Goal: Task Accomplishment & Management: Complete application form

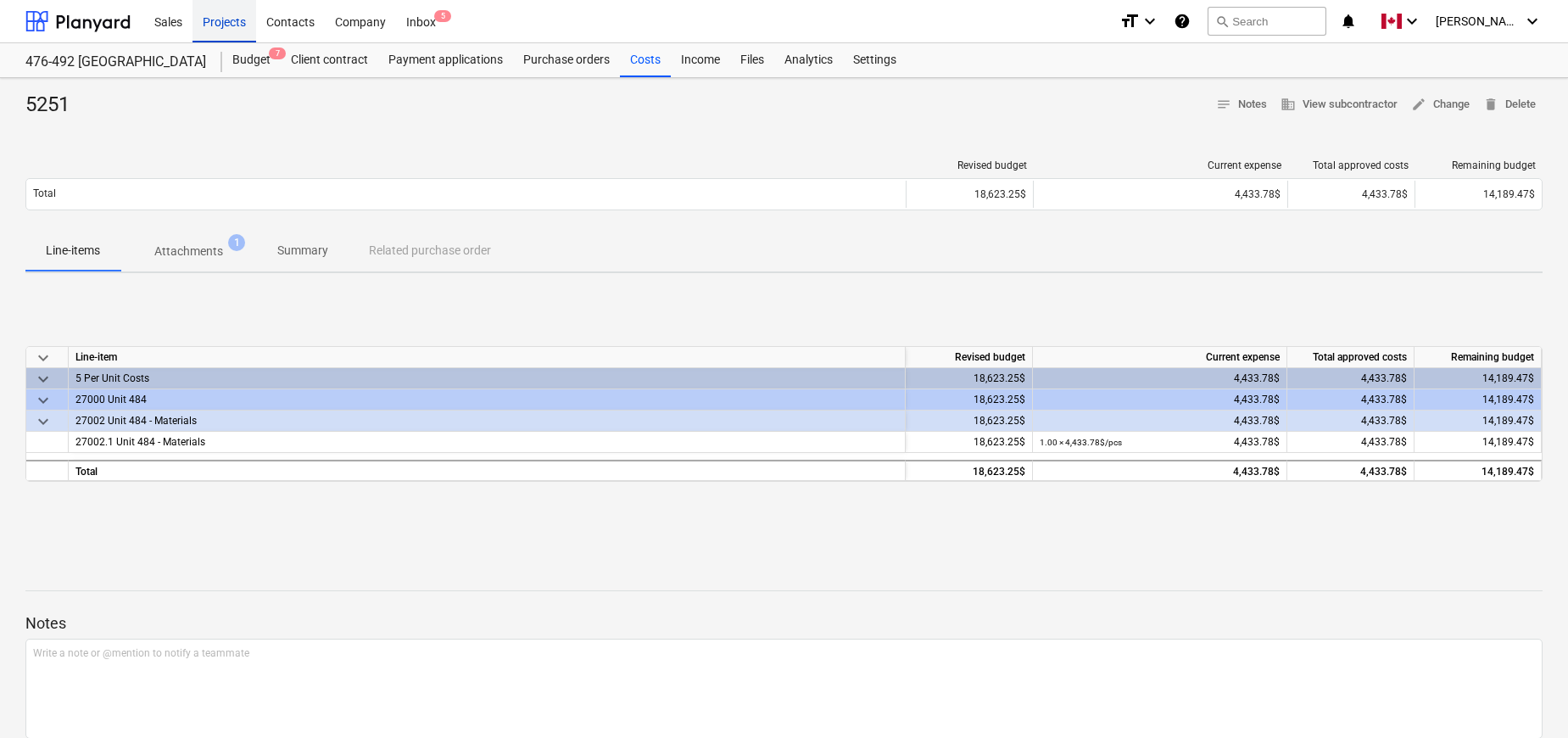
click at [223, 25] on div "Projects" at bounding box center [224, 20] width 63 height 43
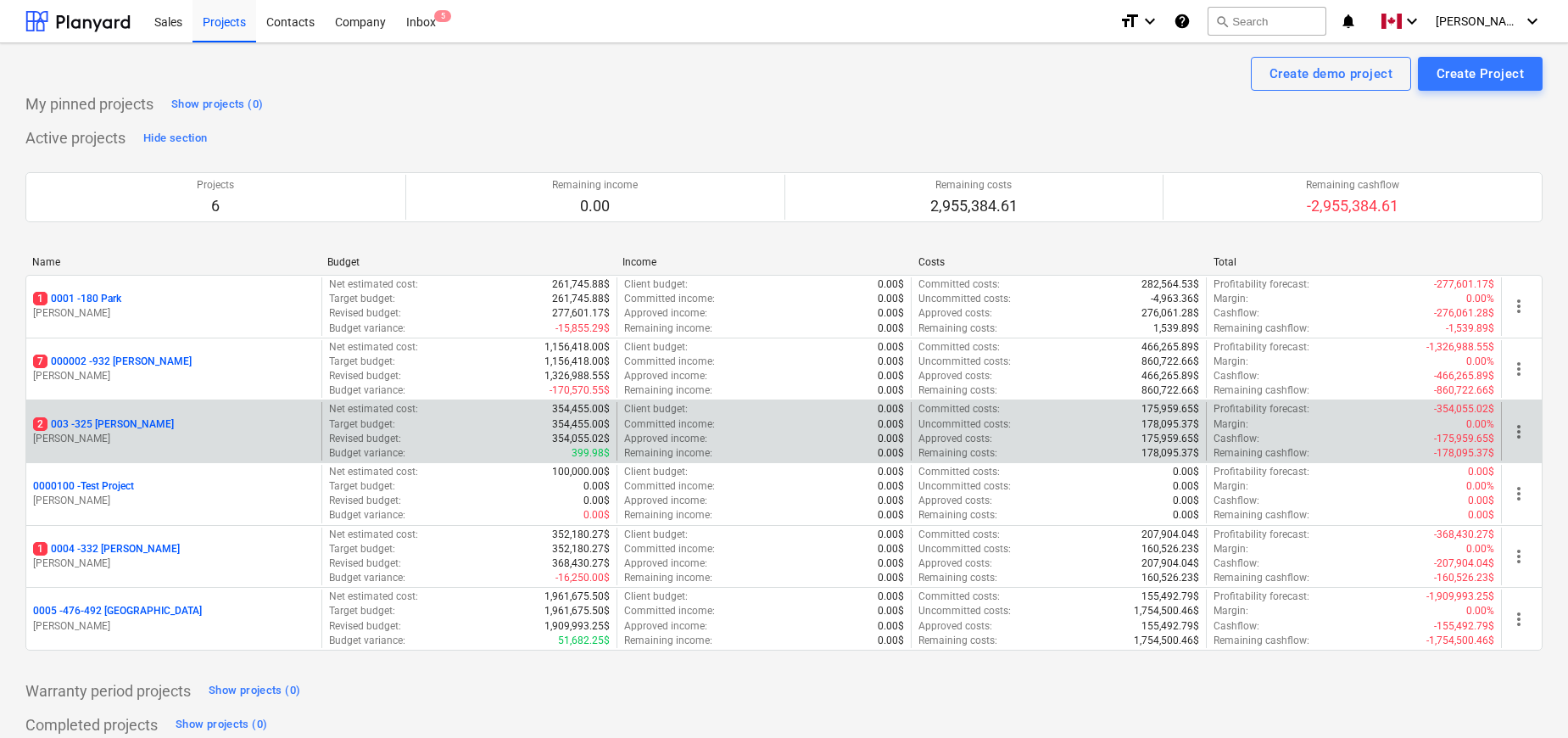
click at [112, 421] on p "2 003 - 325 [PERSON_NAME]" at bounding box center [103, 424] width 141 height 15
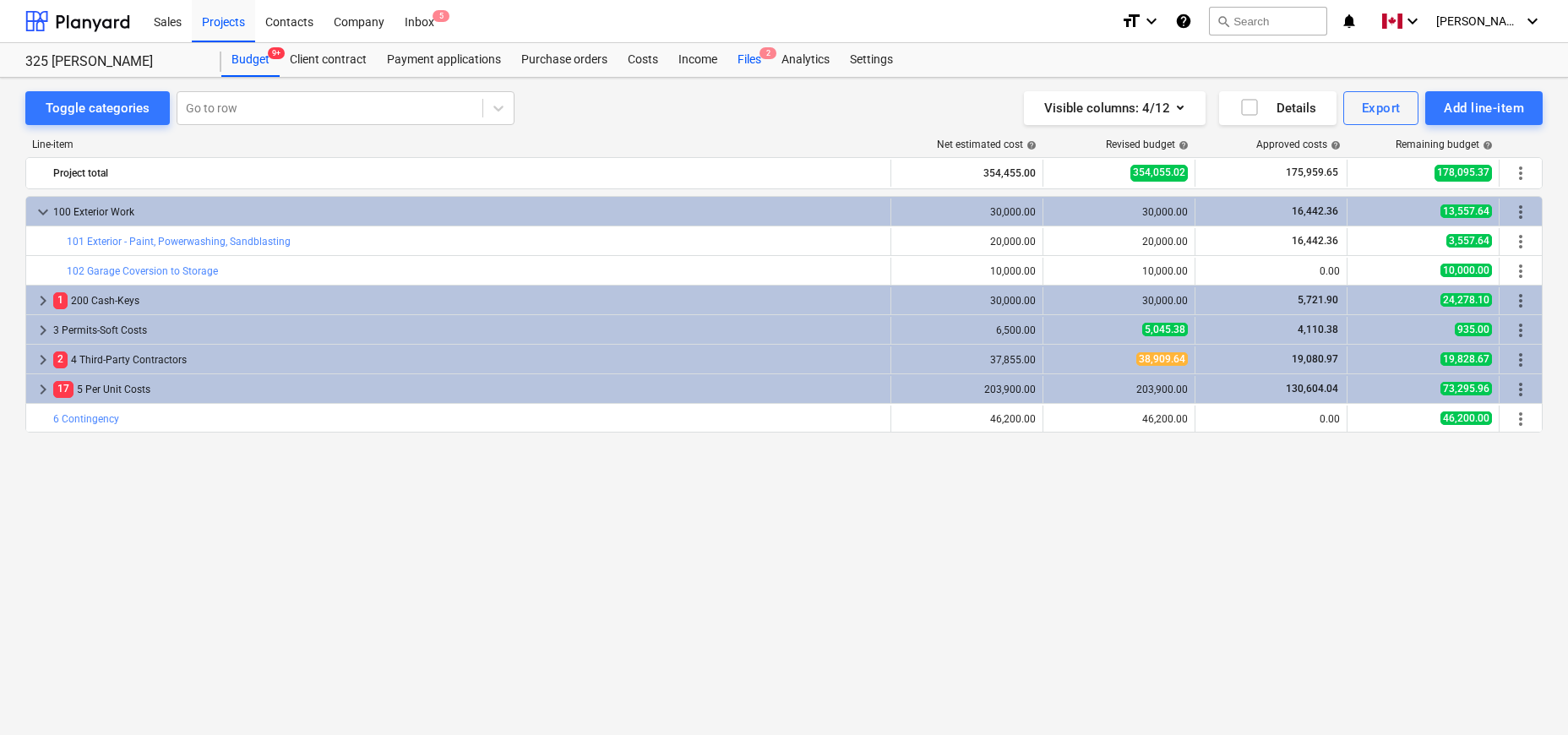
click at [751, 60] on div "Files 2" at bounding box center [749, 60] width 44 height 34
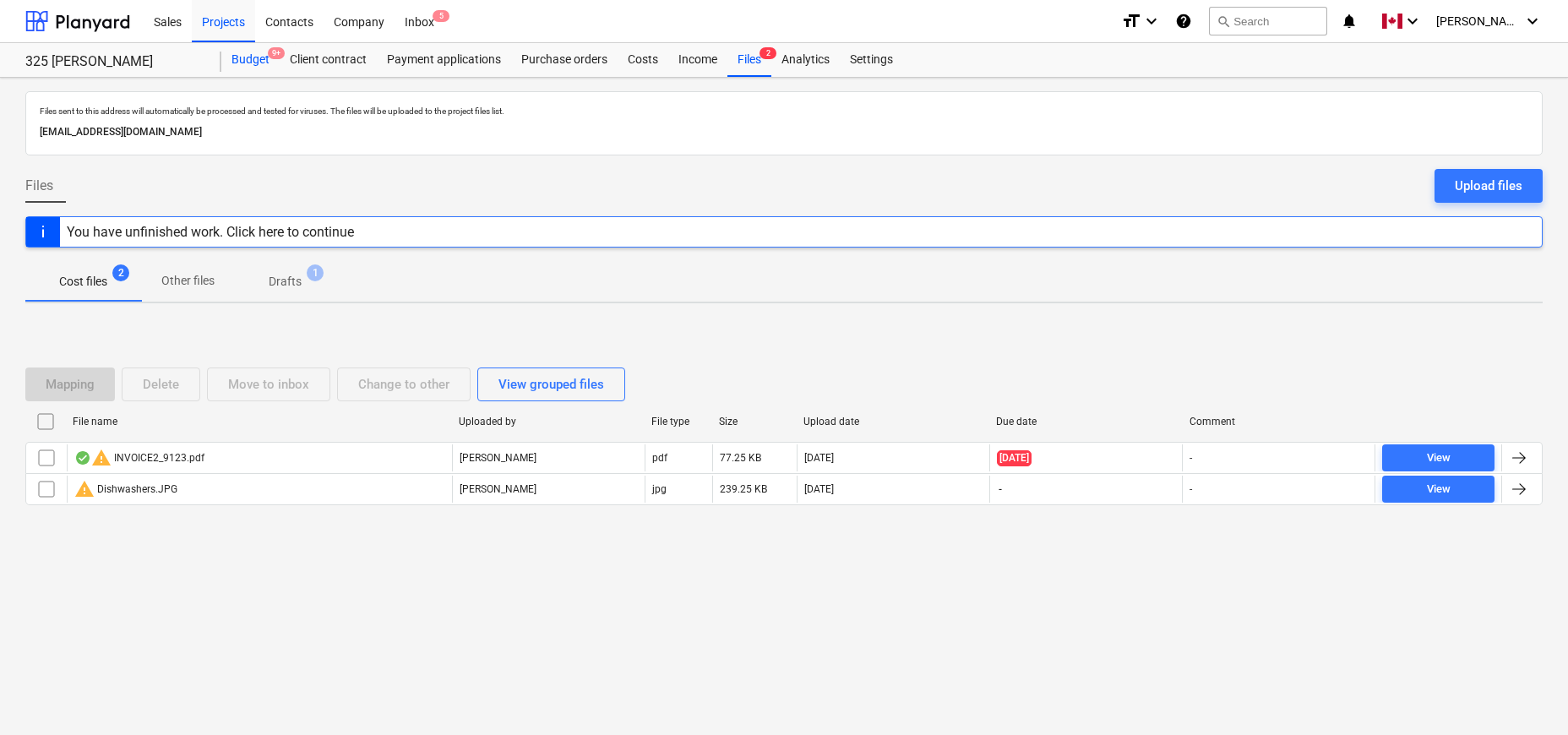
click at [259, 63] on div "Budget 9+" at bounding box center [250, 60] width 59 height 34
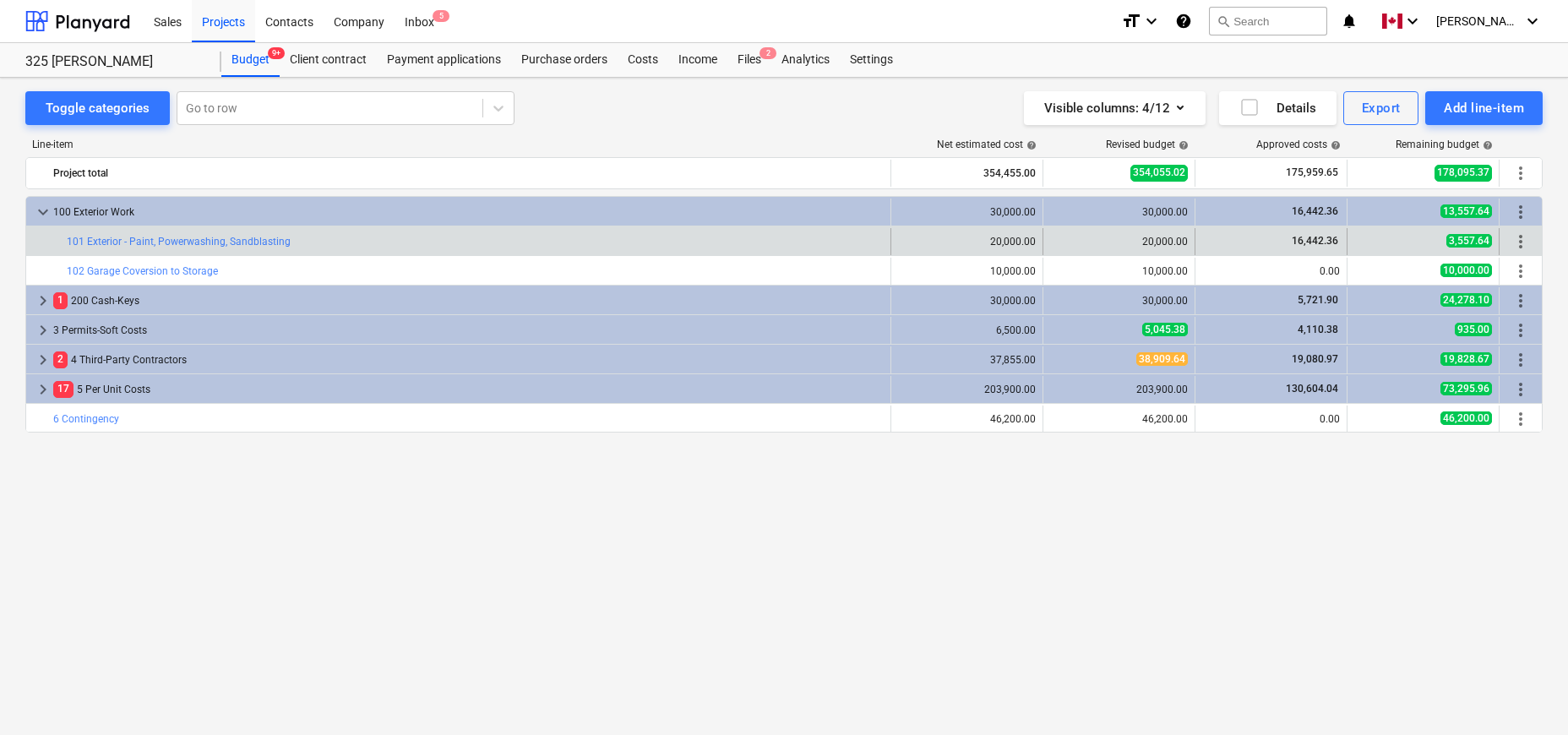
click at [124, 247] on div "bar_chart 101 Exterior - Paint, Powerwashing, Sandblasting" at bounding box center [475, 241] width 817 height 27
click at [157, 242] on link "101 Exterior - Paint, Powerwashing, Sandblasting" at bounding box center [179, 241] width 224 height 12
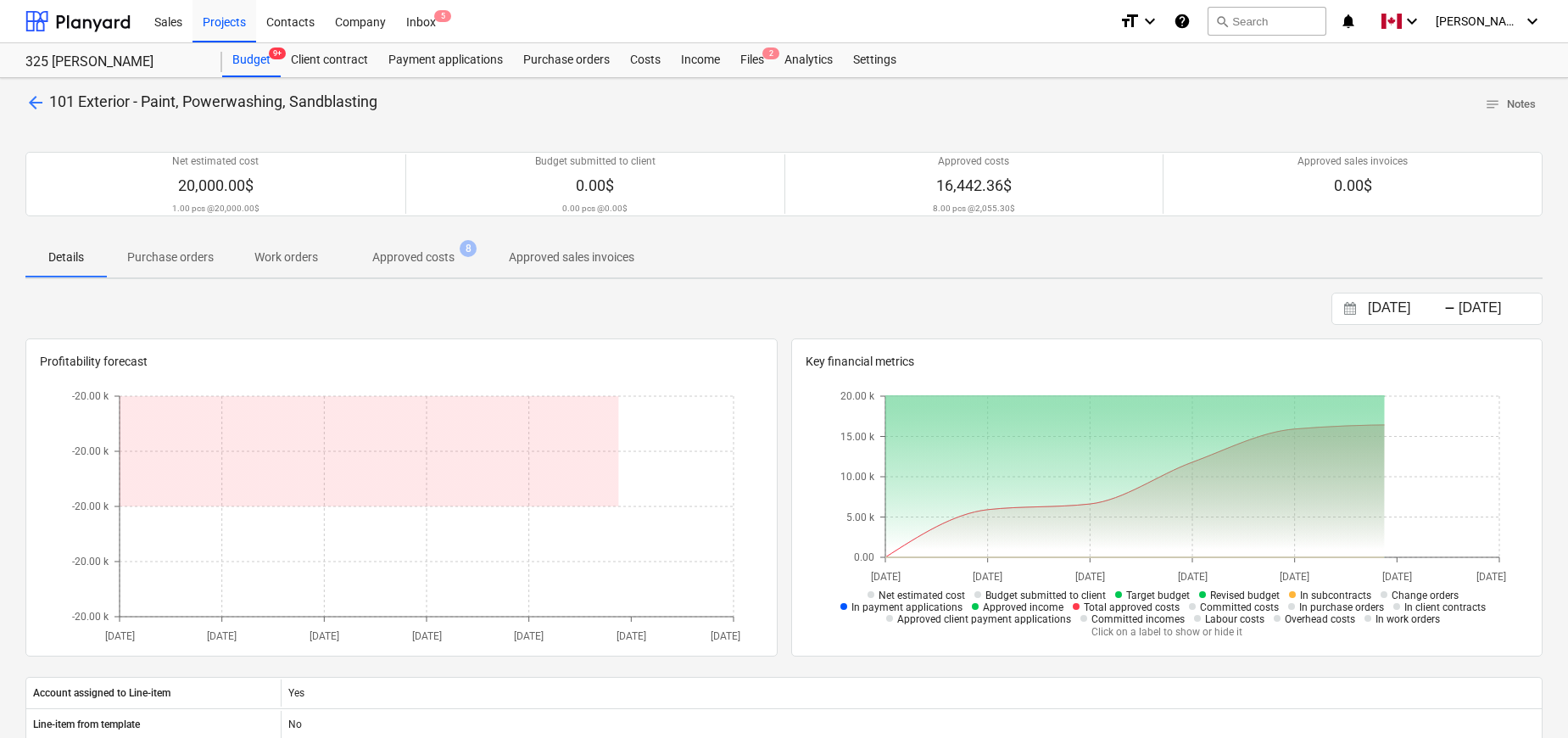
click at [414, 265] on p "Approved costs" at bounding box center [413, 257] width 82 height 17
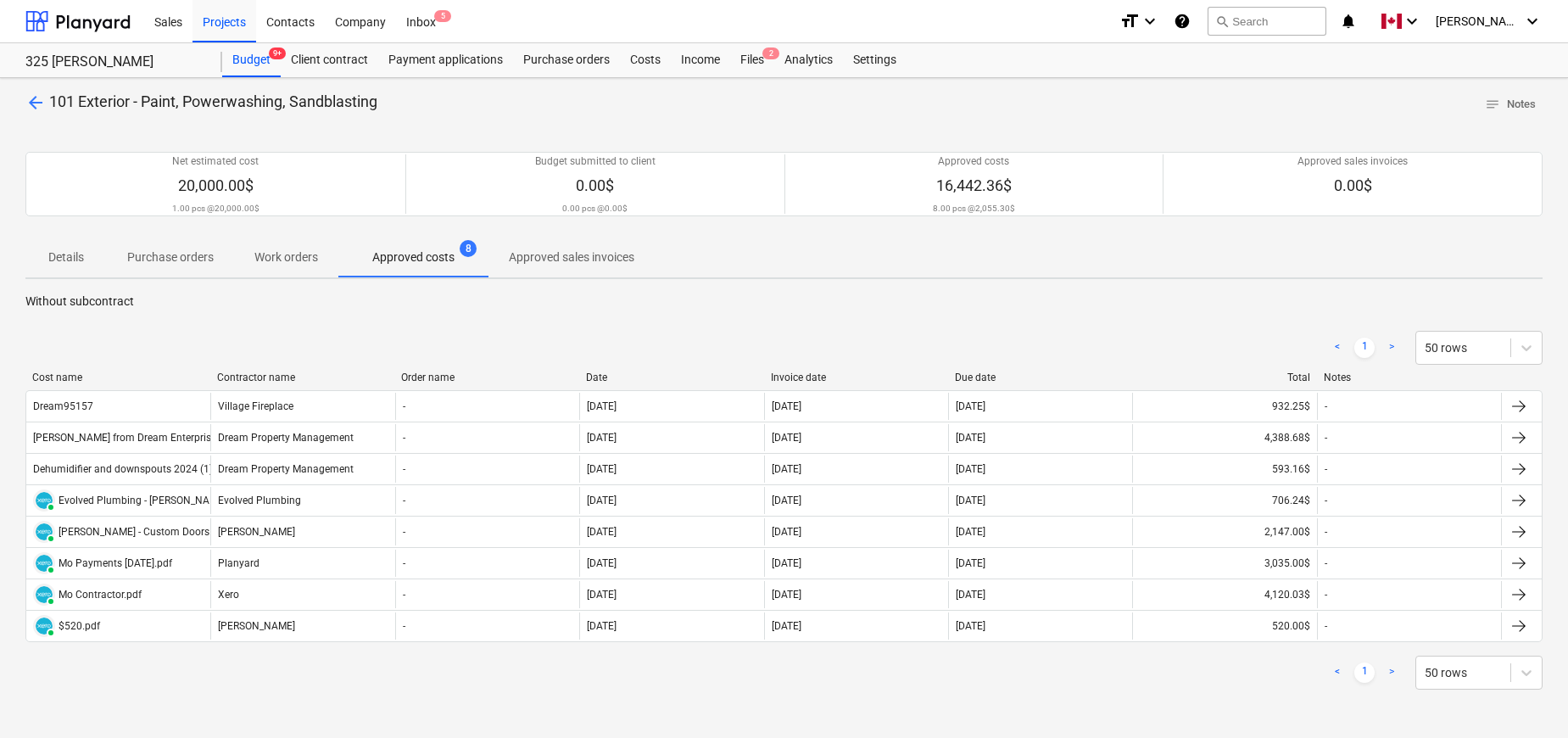
click at [408, 675] on div "< 1 > 50 rows" at bounding box center [784, 672] width 1517 height 34
click at [882, 303] on p "Without subcontract" at bounding box center [784, 301] width 1517 height 17
click at [758, 66] on div "Files 2" at bounding box center [752, 60] width 44 height 34
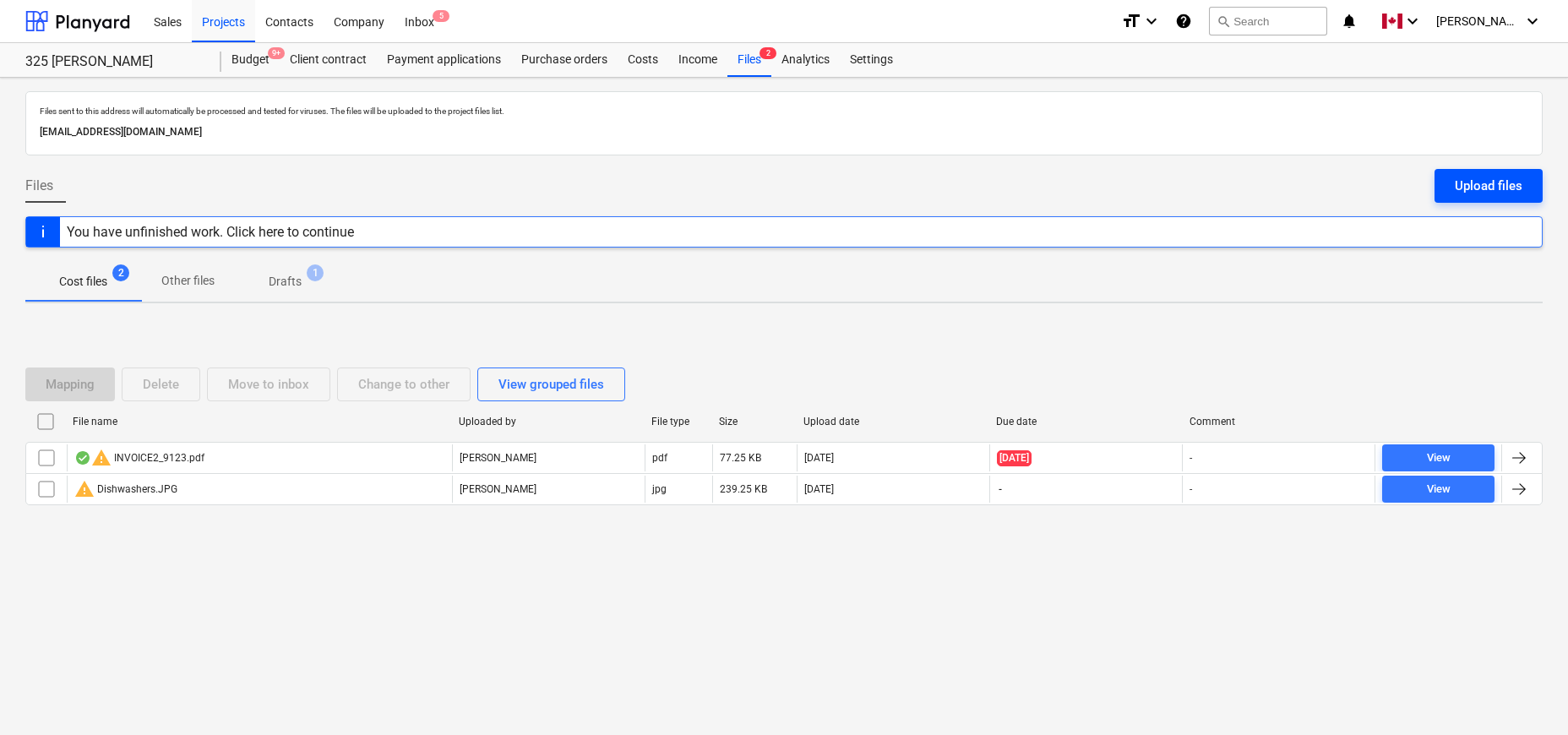
click at [1479, 194] on div "Upload files" at bounding box center [1489, 186] width 68 height 22
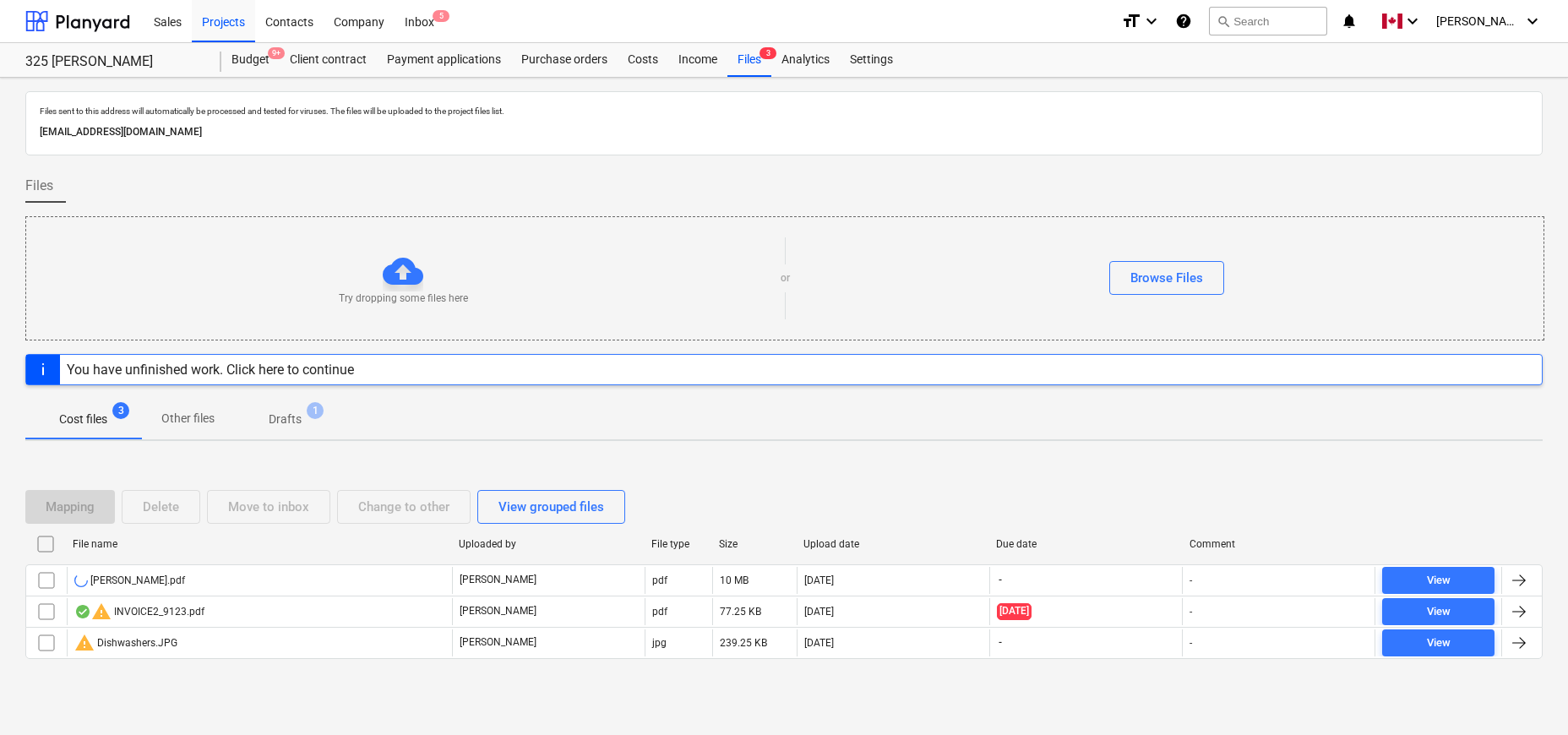
click at [1156, 411] on div "Cost files 3 Other files Drafts 1" at bounding box center [784, 419] width 1518 height 40
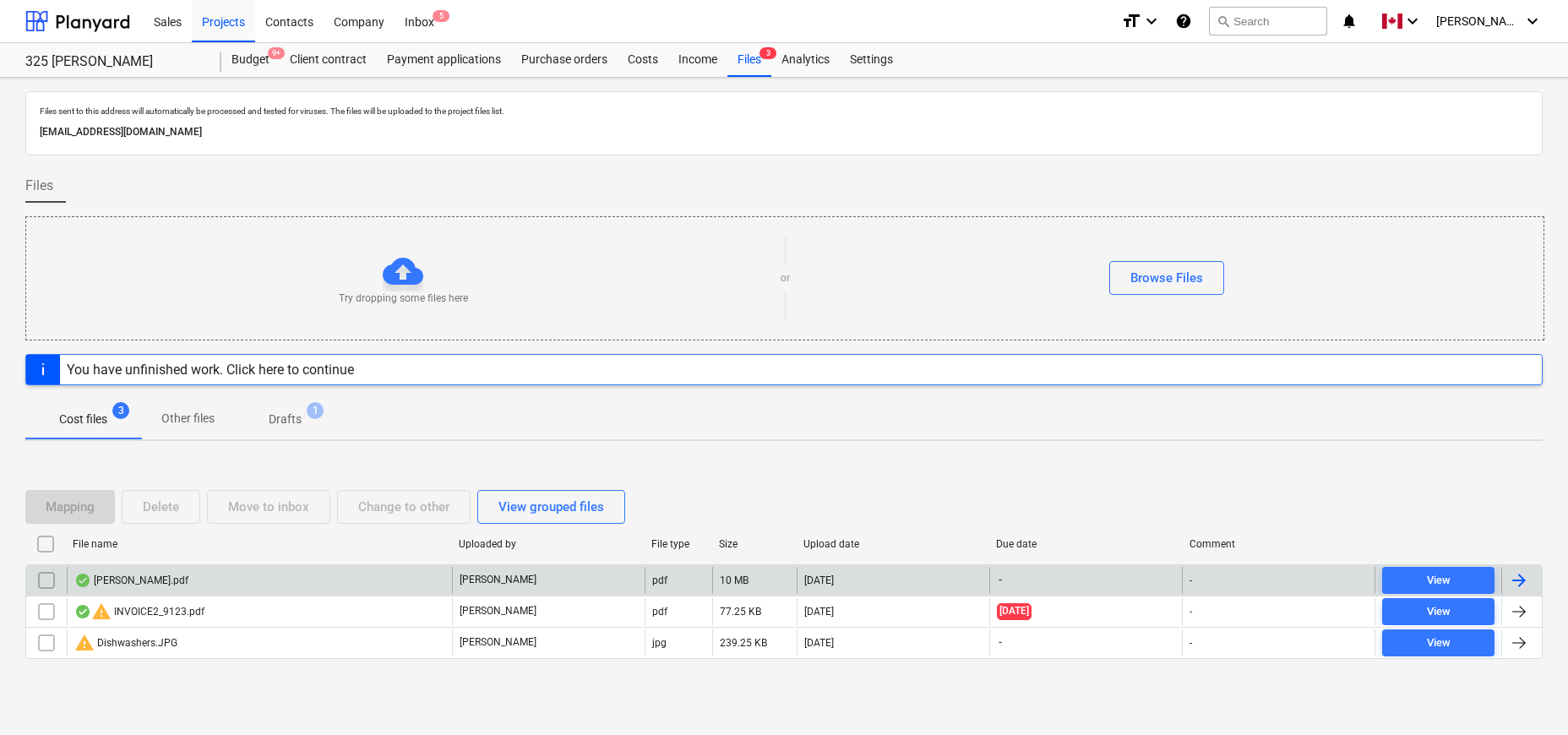
click at [1513, 583] on div at bounding box center [1519, 580] width 20 height 20
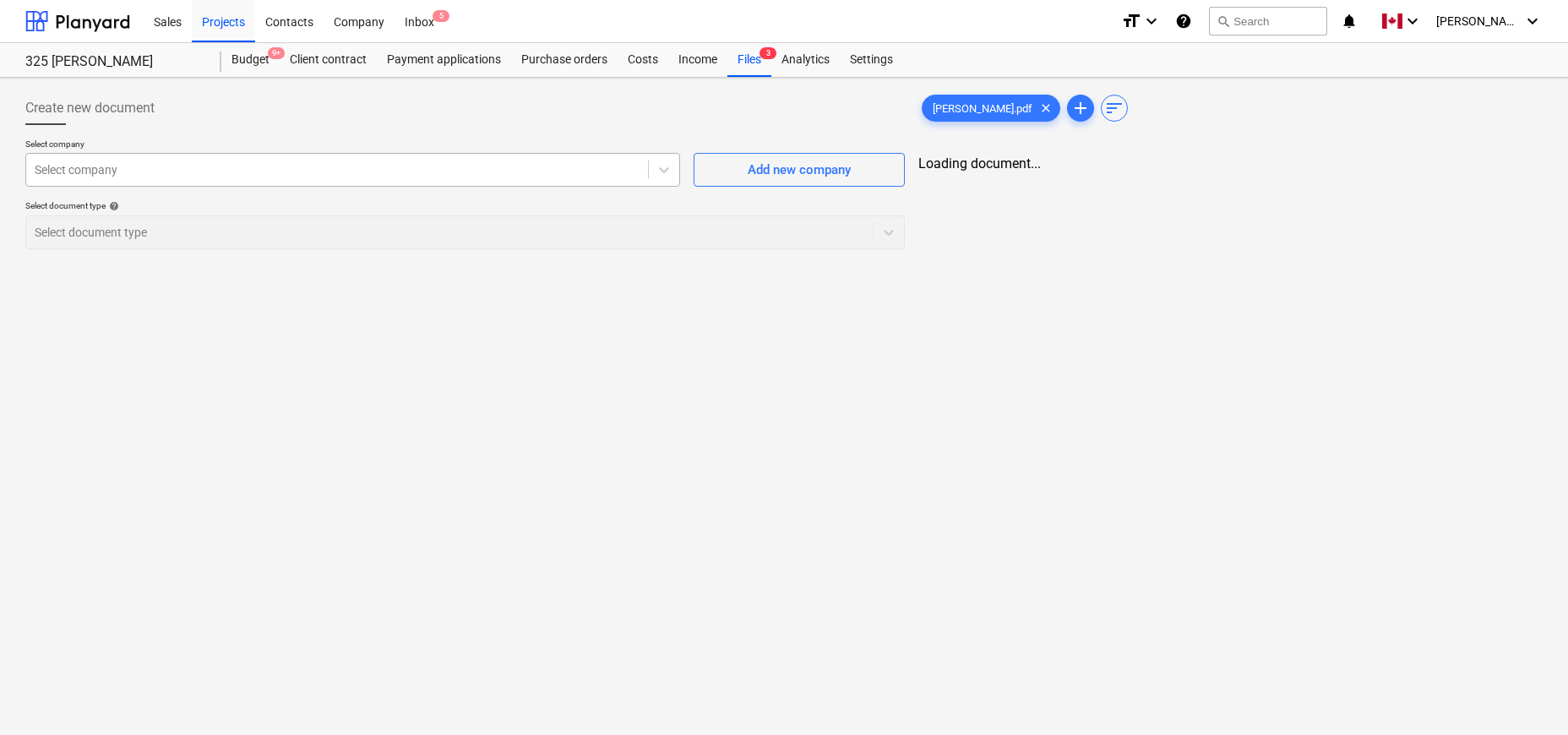
click at [415, 172] on div at bounding box center [337, 170] width 605 height 16
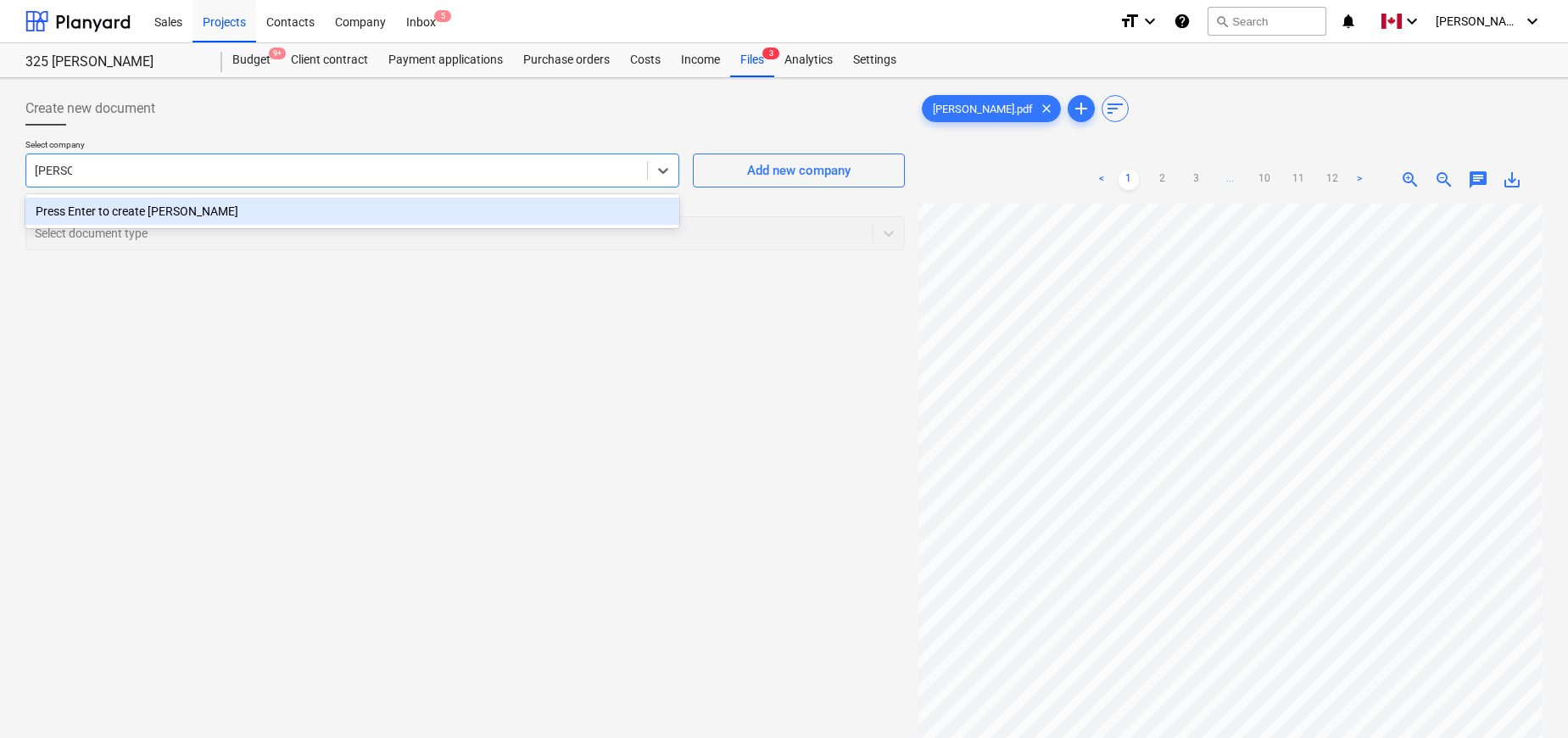
scroll to position [0, 340]
type input "[PERSON_NAME] Made Grand Masonry"
click at [278, 215] on div "Press Enter to create [PERSON_NAME] Made Grand Masonry" at bounding box center [352, 211] width 653 height 27
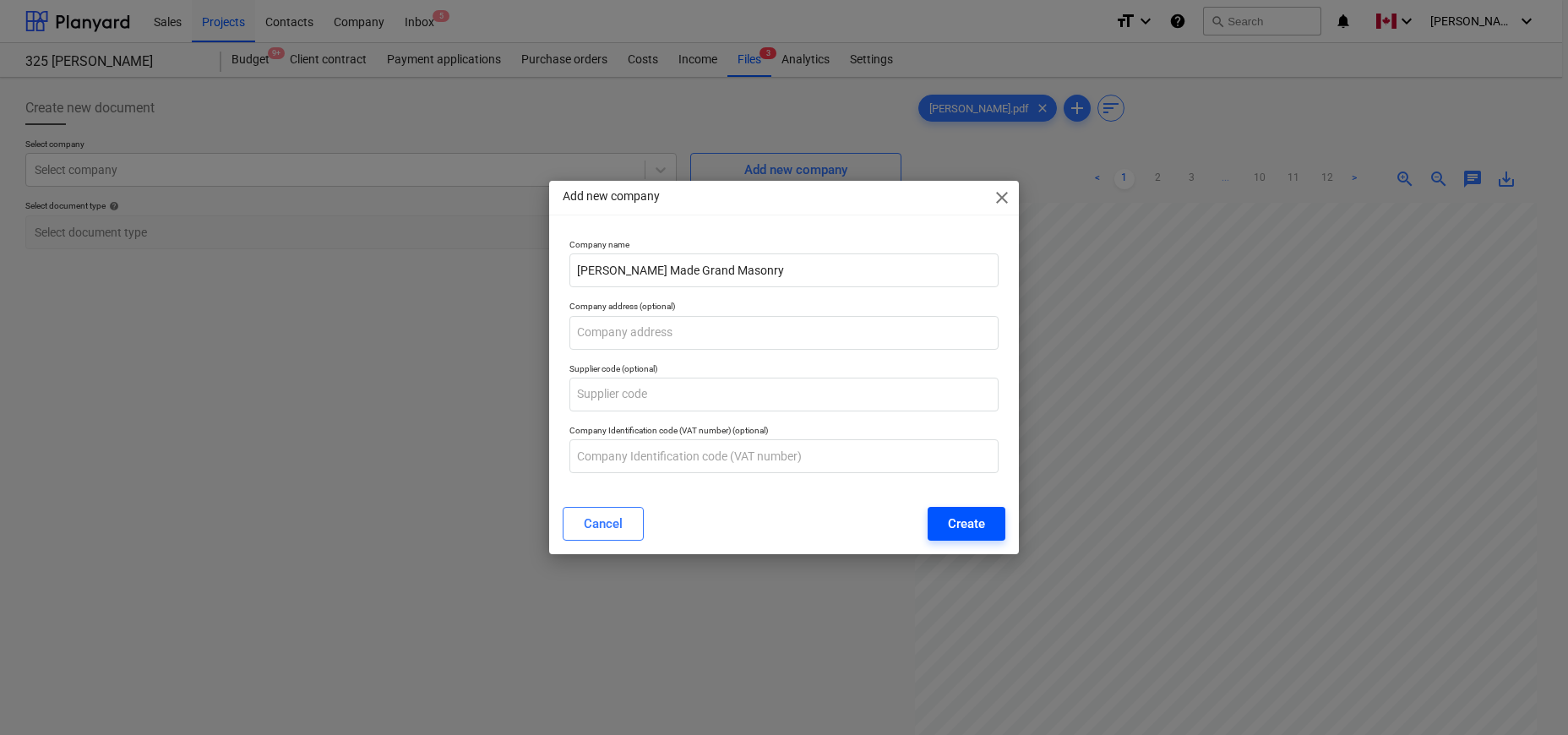
click at [960, 521] on div "Create" at bounding box center [966, 523] width 38 height 22
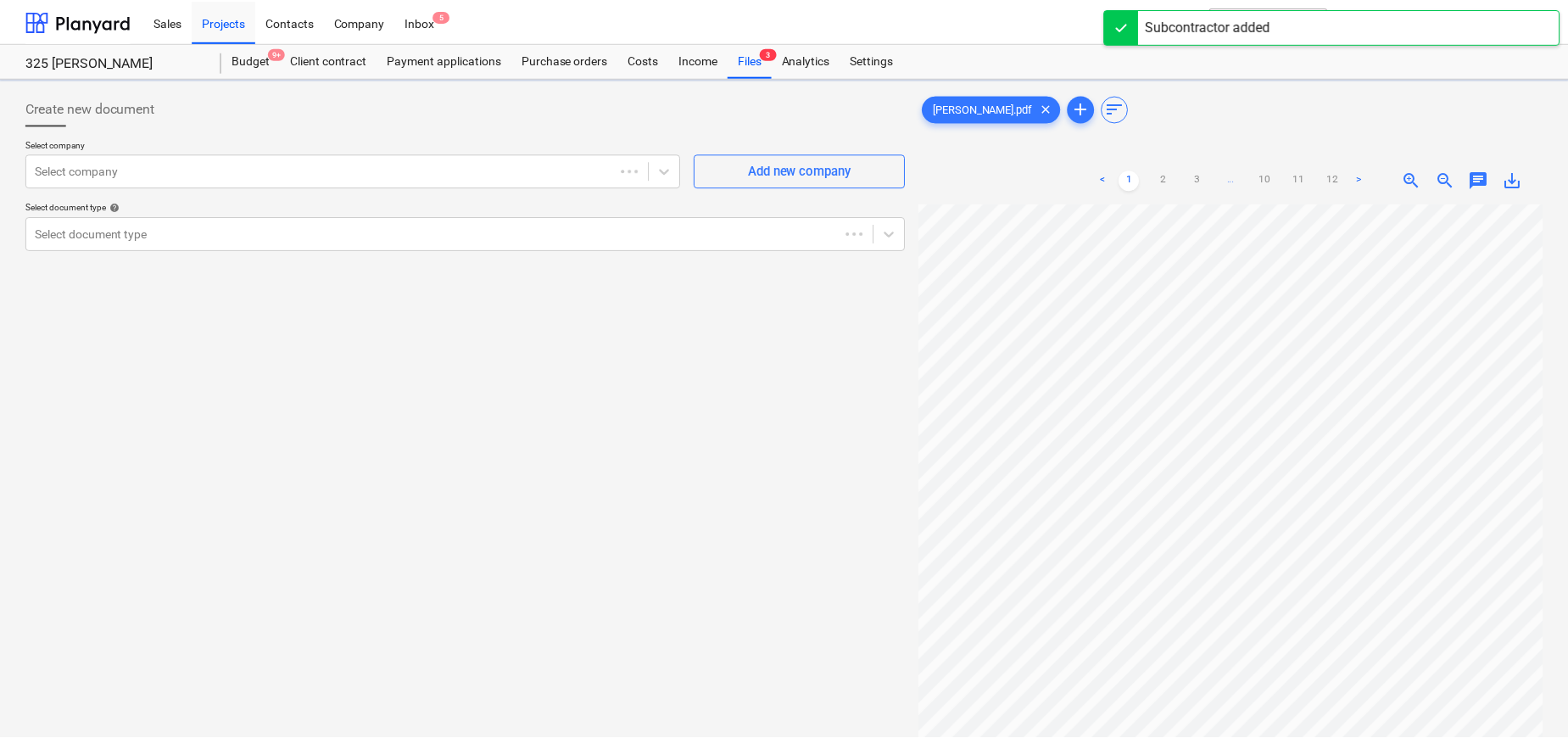
scroll to position [0, 337]
click at [252, 244] on div "Select document type" at bounding box center [450, 234] width 847 height 24
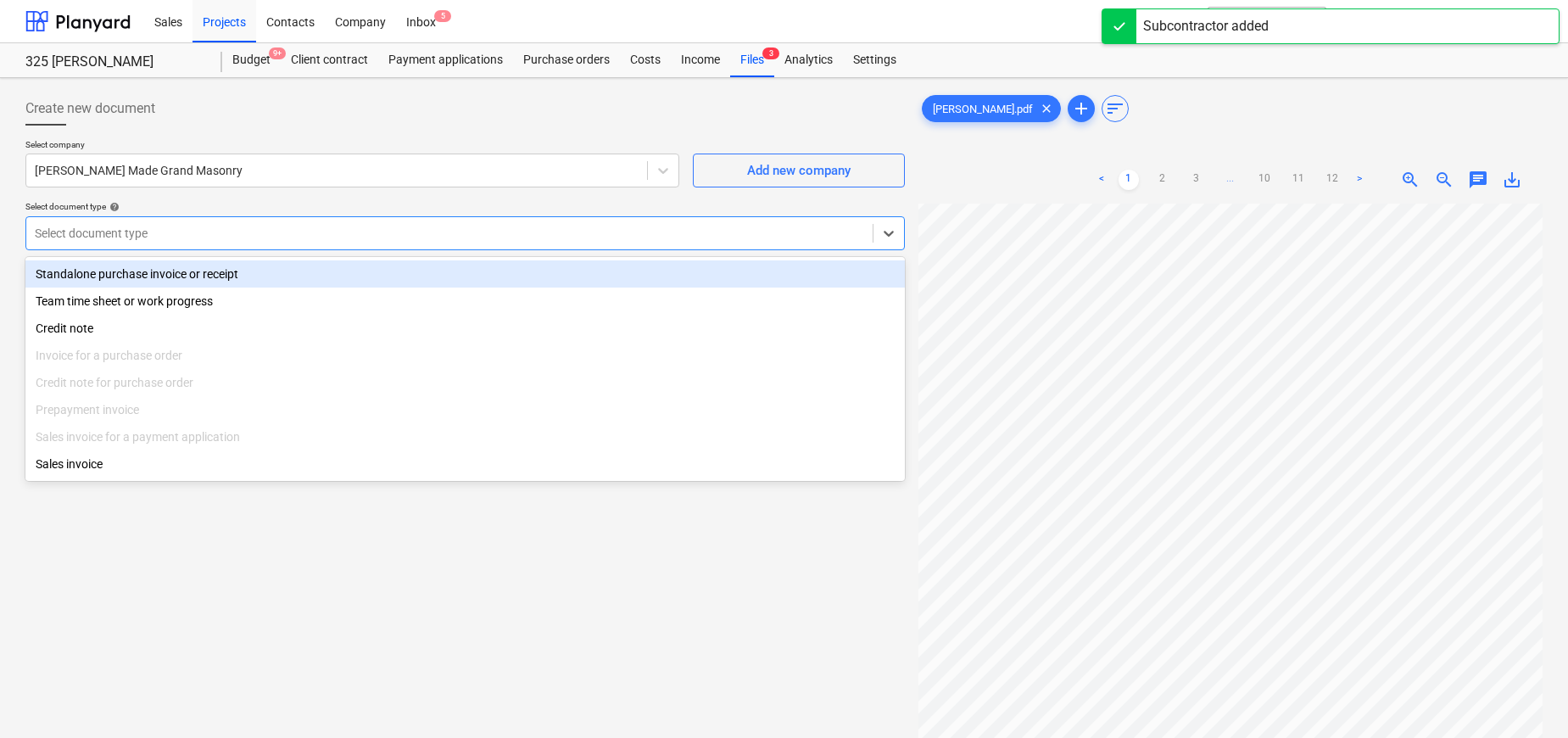
click at [244, 265] on div "Standalone purchase invoice or receipt" at bounding box center [466, 273] width 880 height 27
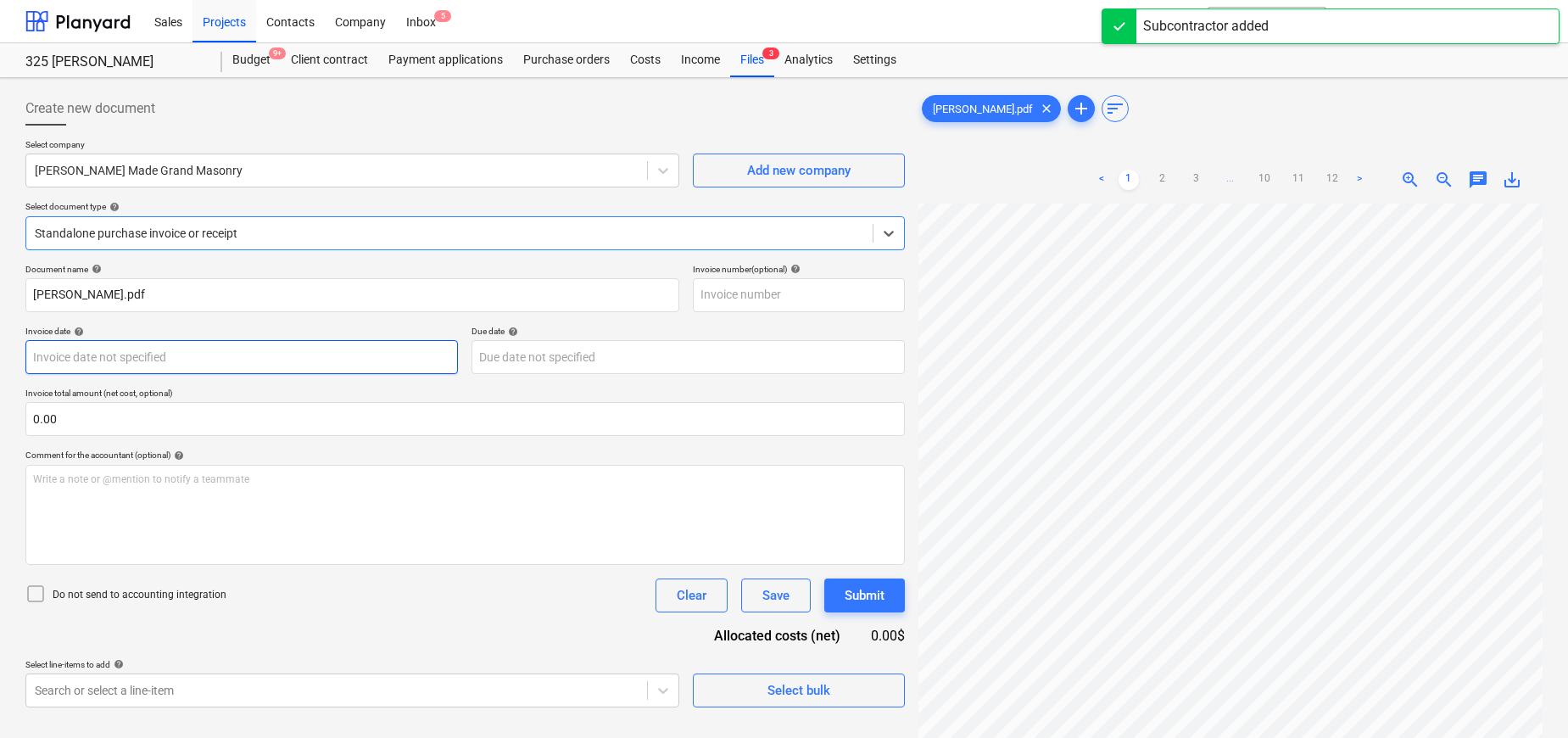
click at [226, 357] on body "Sales Projects Contacts Company Inbox 5 format_size keyboard_arrow_down help se…" at bounding box center [784, 369] width 1568 height 738
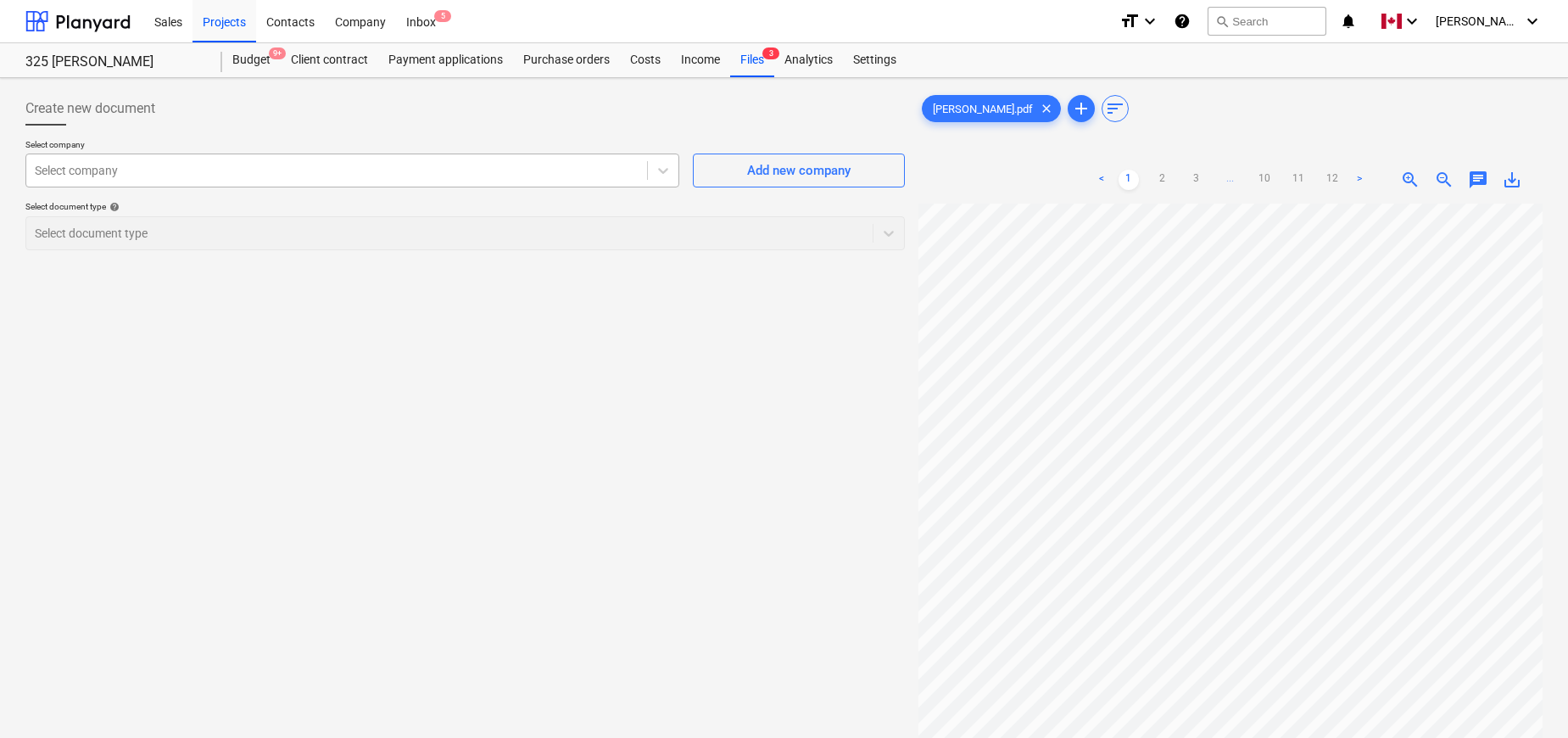
click at [486, 175] on div at bounding box center [337, 170] width 604 height 17
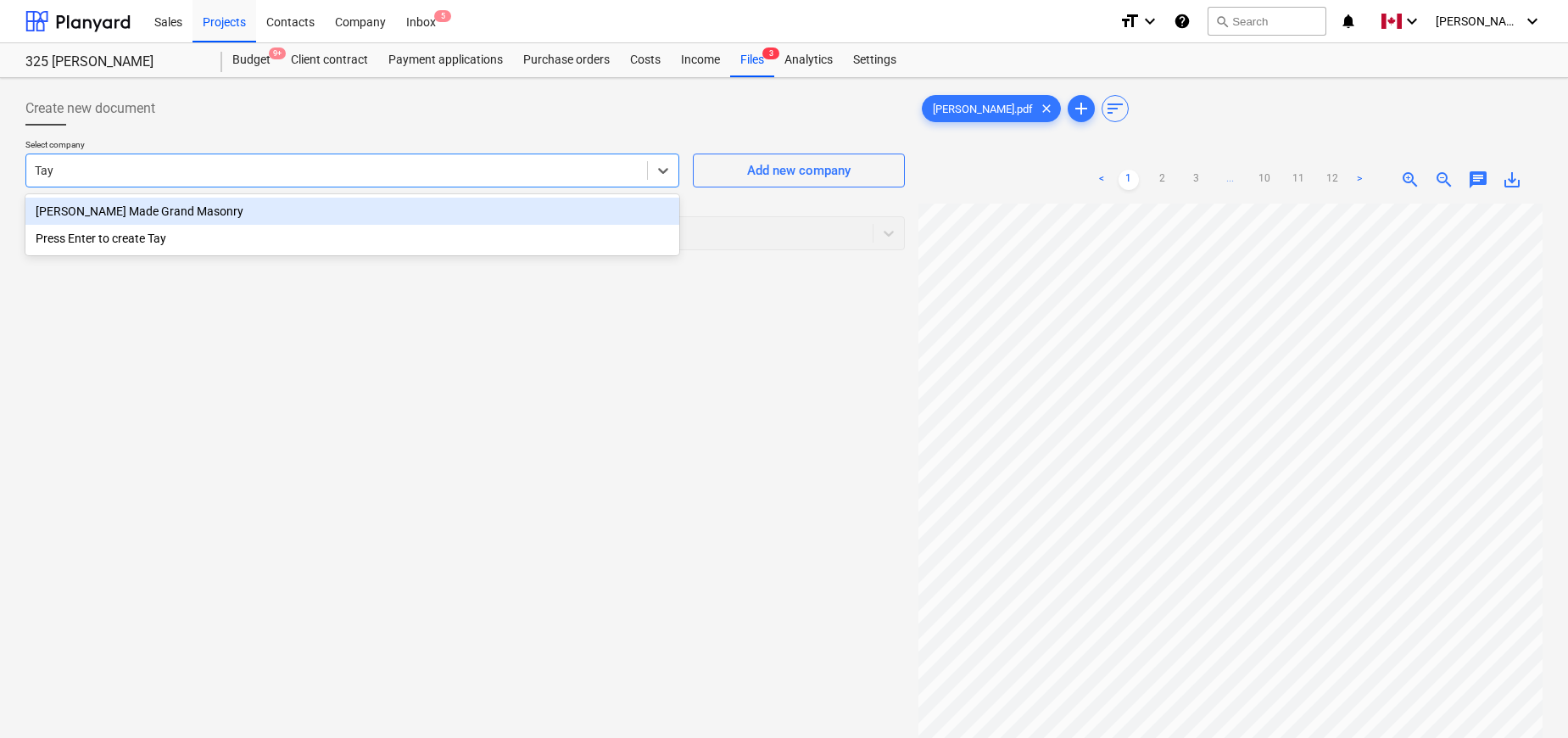
type input "Tayl"
click at [180, 211] on div "[PERSON_NAME] Made Grand Masonry" at bounding box center [352, 211] width 653 height 27
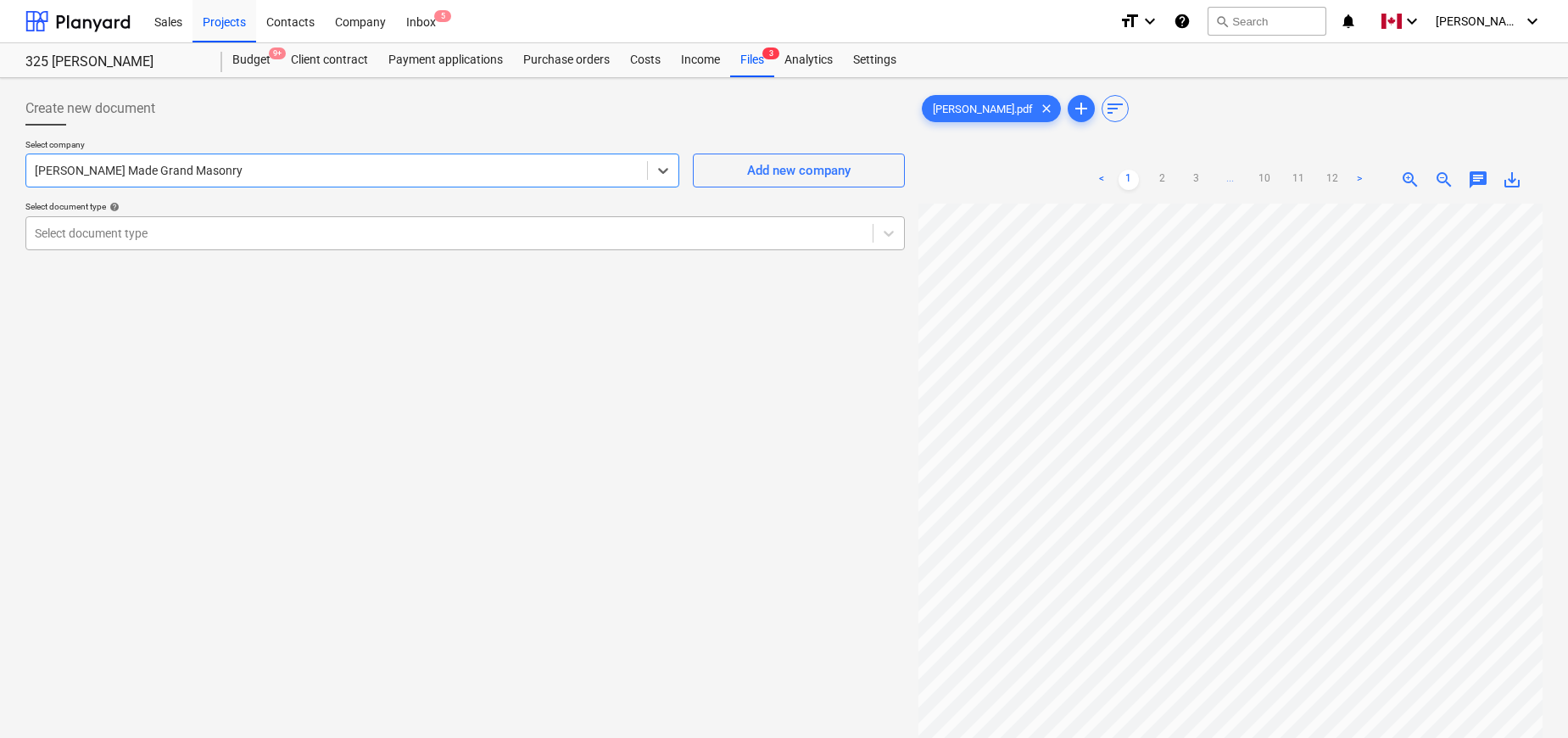
click at [169, 236] on div at bounding box center [449, 233] width 829 height 17
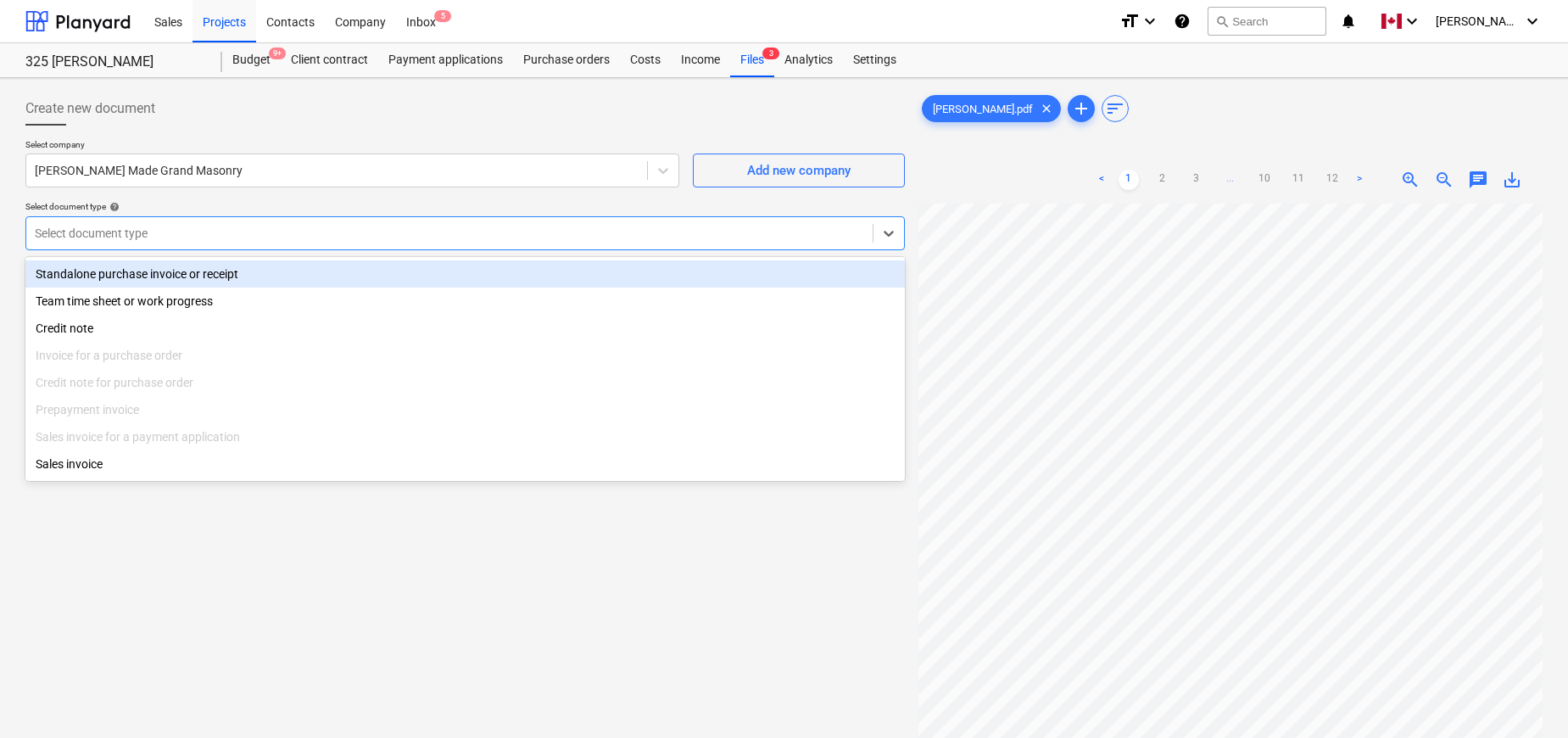
click at [184, 276] on div "Standalone purchase invoice or receipt" at bounding box center [466, 273] width 880 height 27
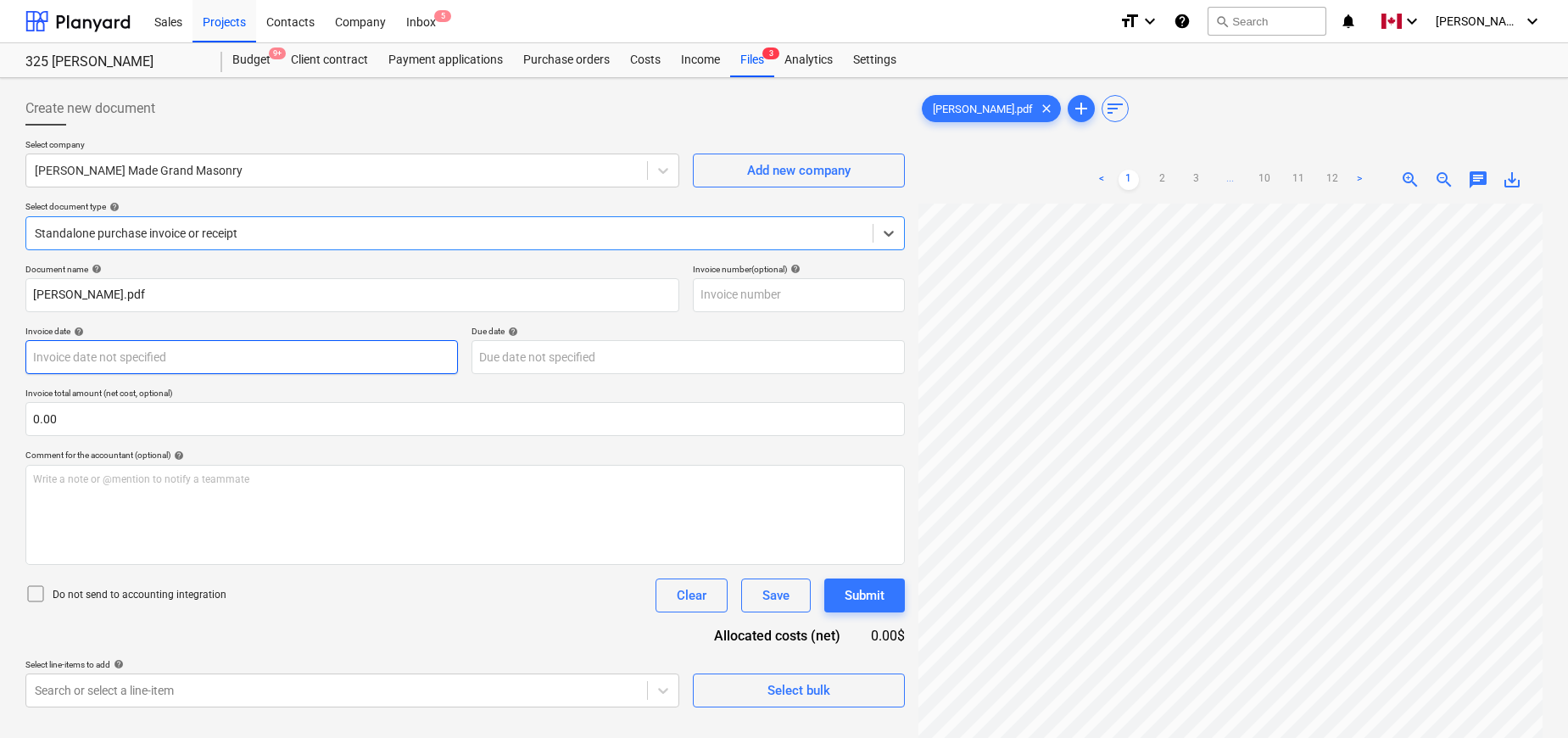
click at [166, 358] on body "Sales Projects Contacts Company Inbox 5 format_size keyboard_arrow_down help se…" at bounding box center [784, 369] width 1568 height 738
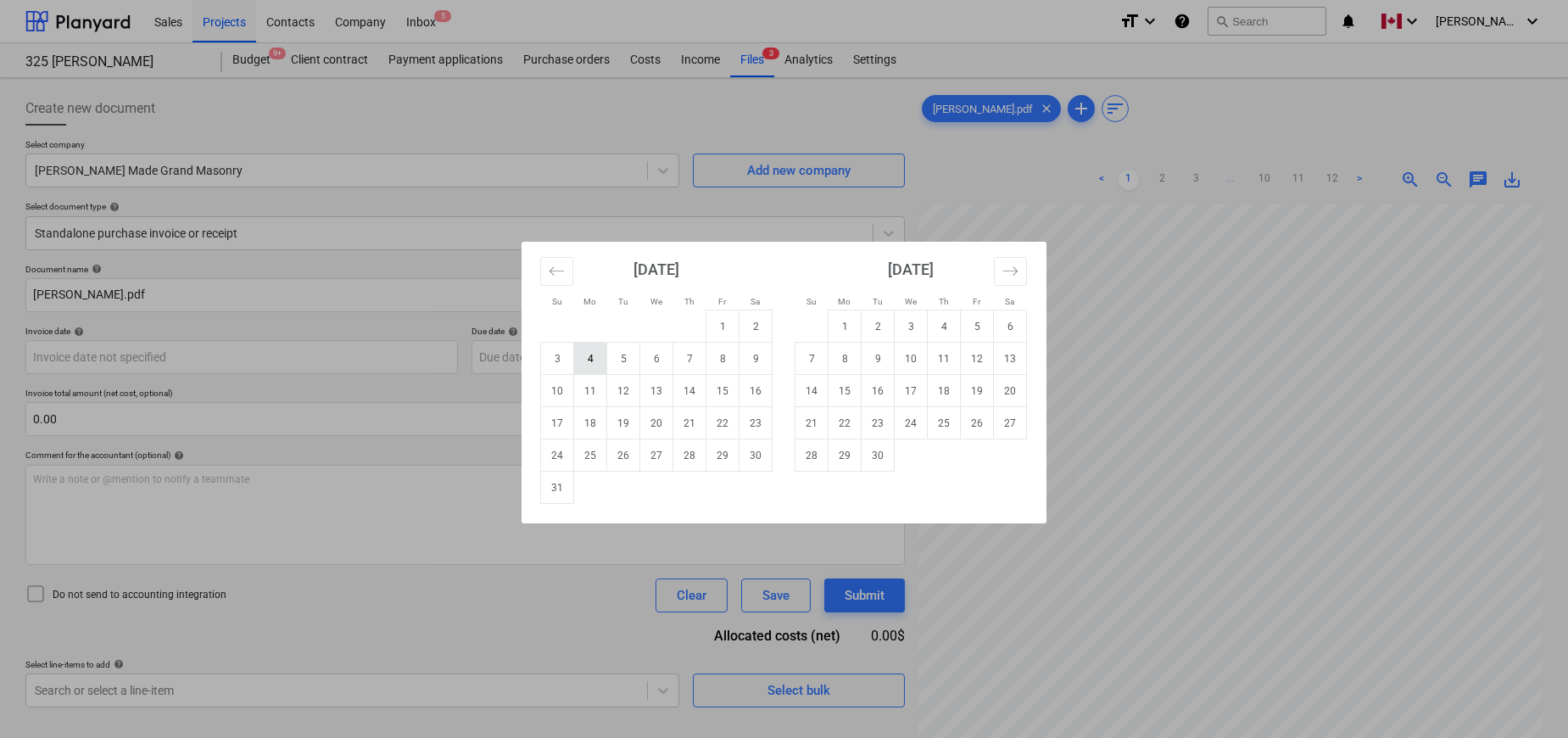
click at [585, 354] on td "4" at bounding box center [591, 358] width 33 height 32
type input "[DATE]"
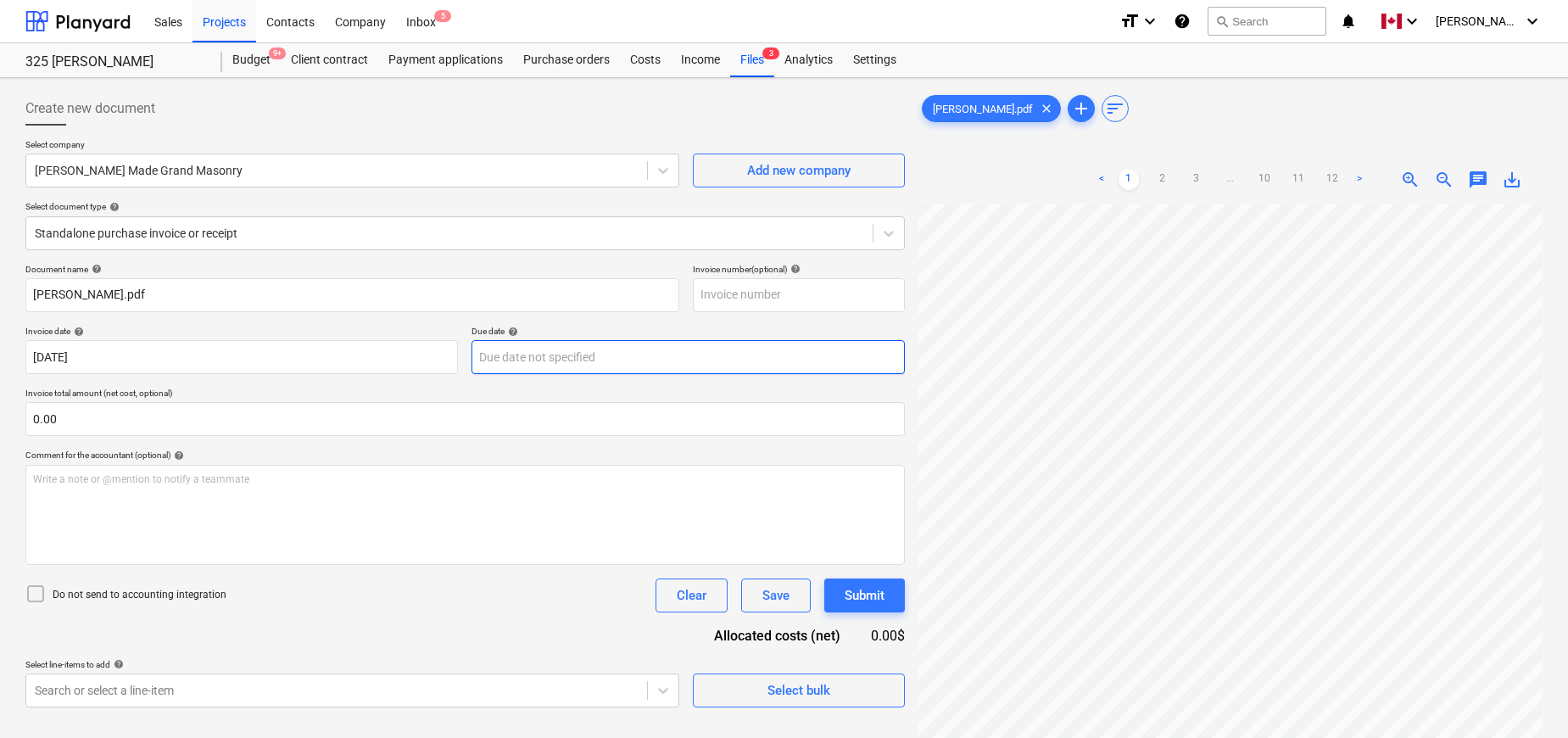
click at [575, 342] on body "Sales Projects Contacts Company Inbox 5 format_size keyboard_arrow_down help se…" at bounding box center [784, 369] width 1568 height 738
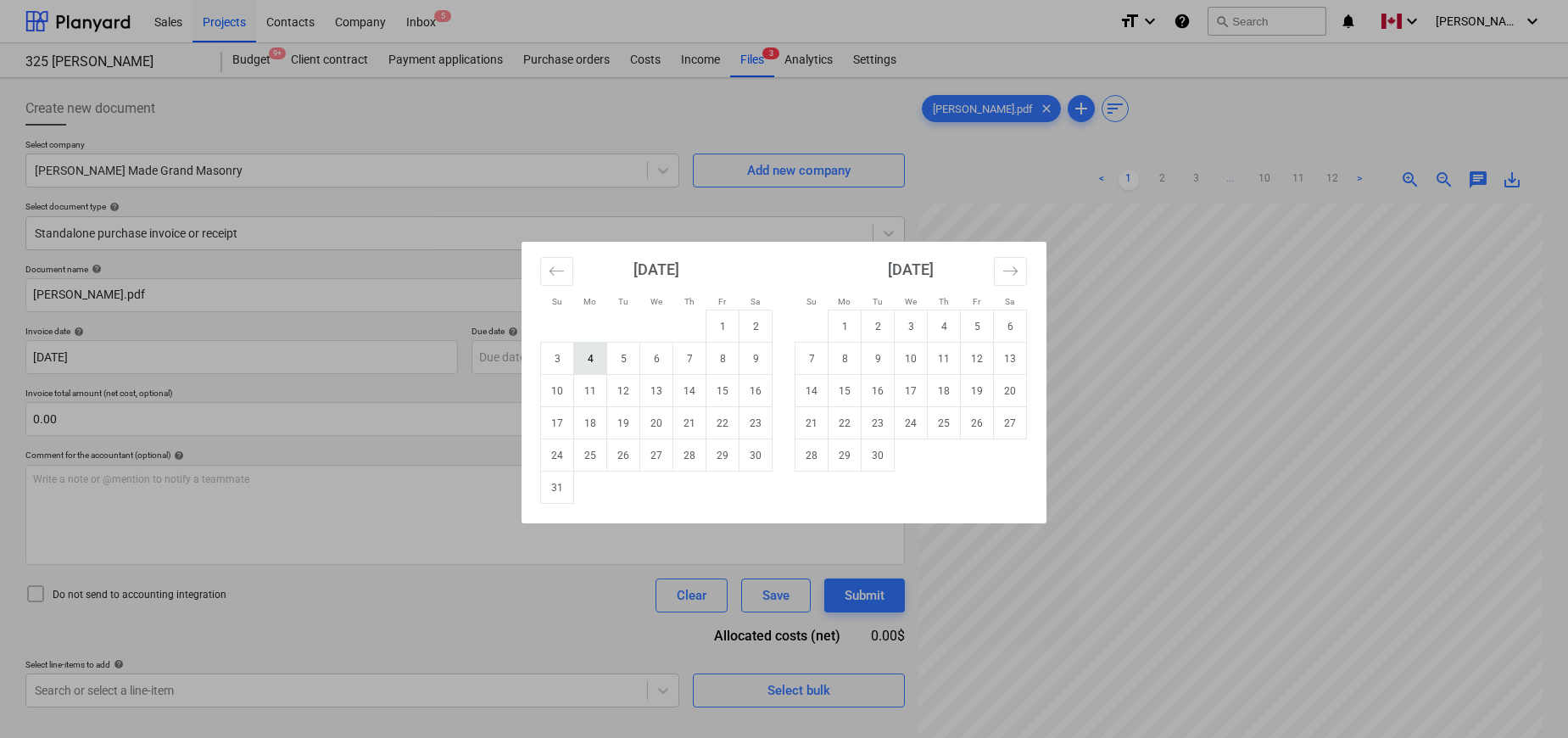
click at [590, 352] on td "4" at bounding box center [591, 358] width 33 height 32
type input "[DATE]"
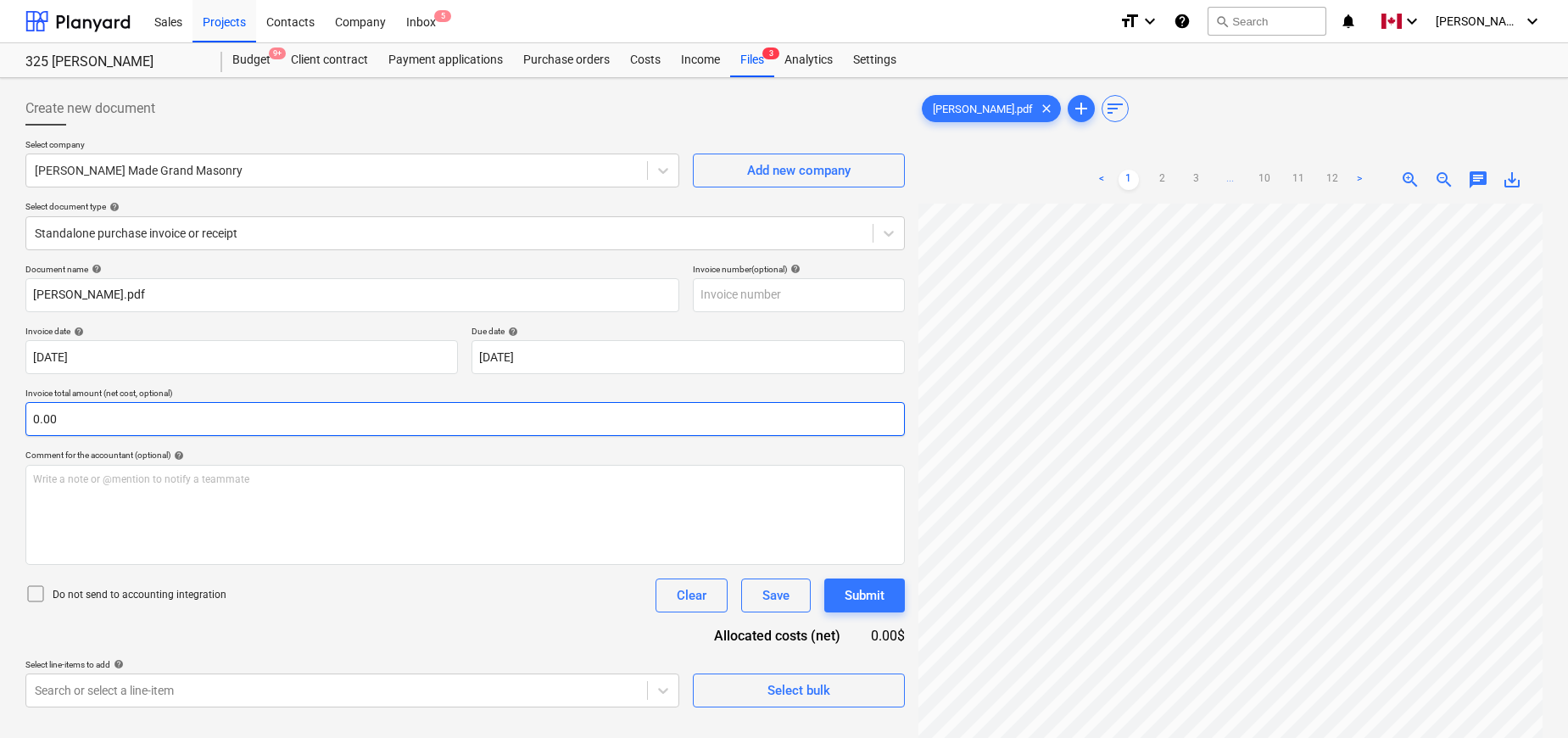
click at [490, 427] on input "0.00" at bounding box center [466, 419] width 880 height 34
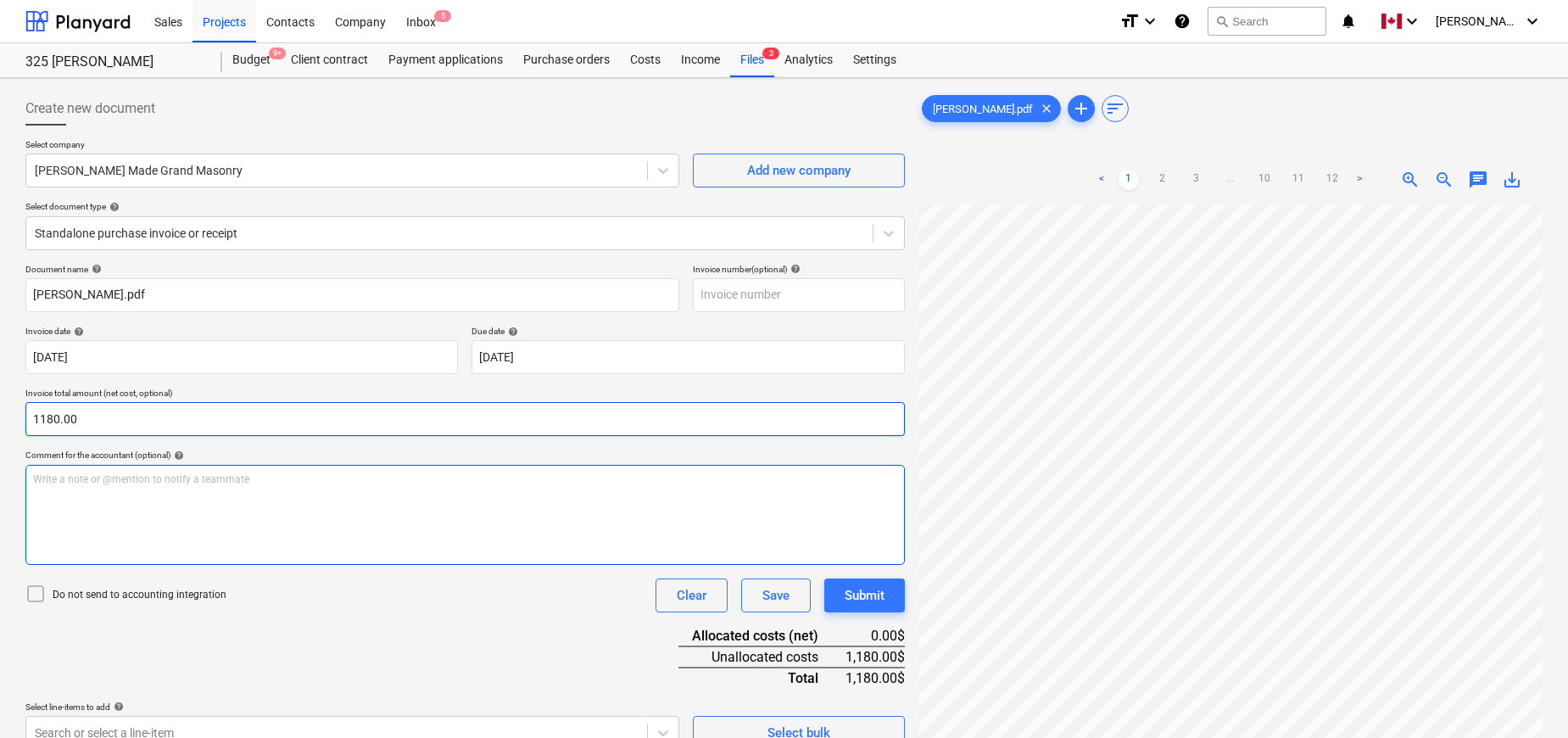
type input "1,180.00"
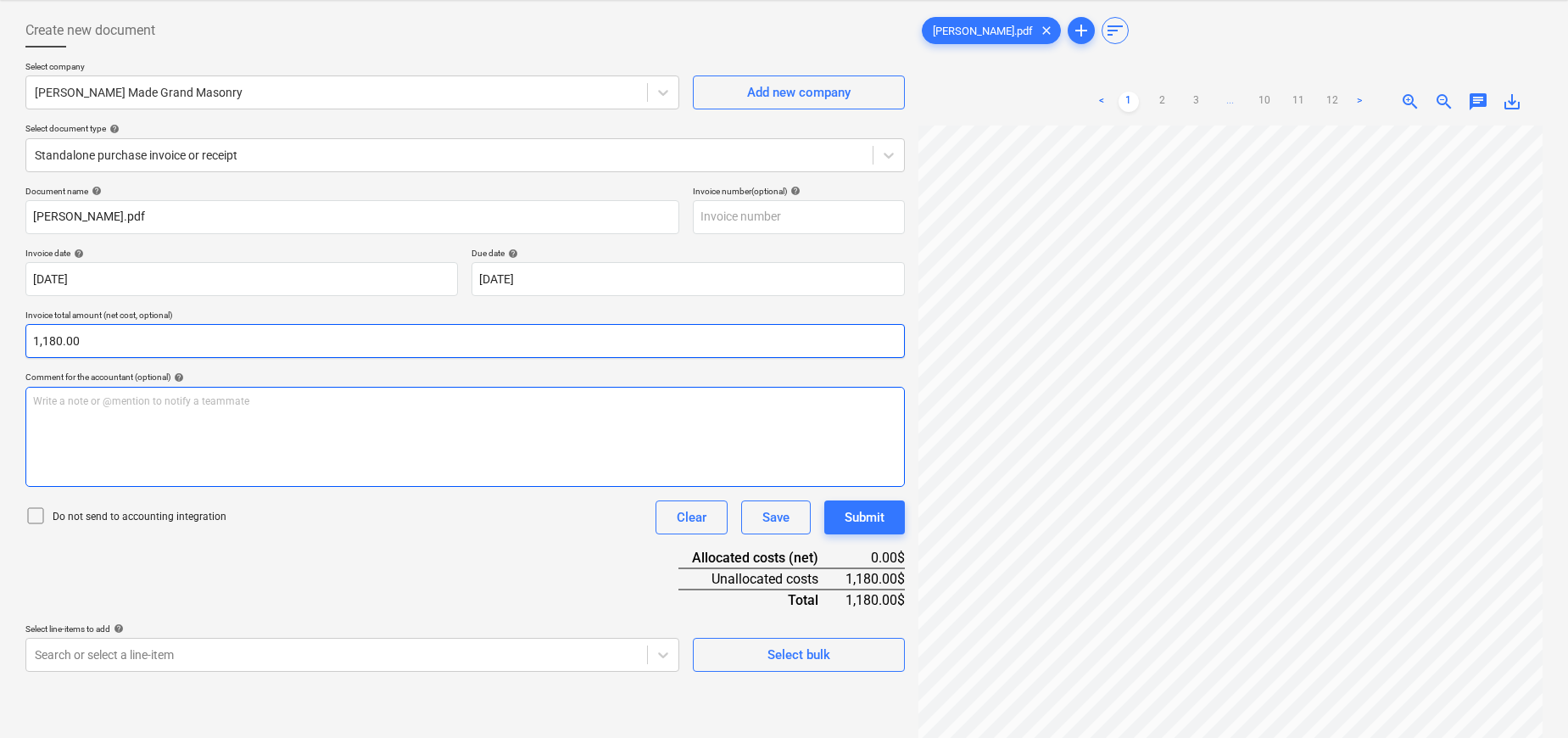
scroll to position [169, 0]
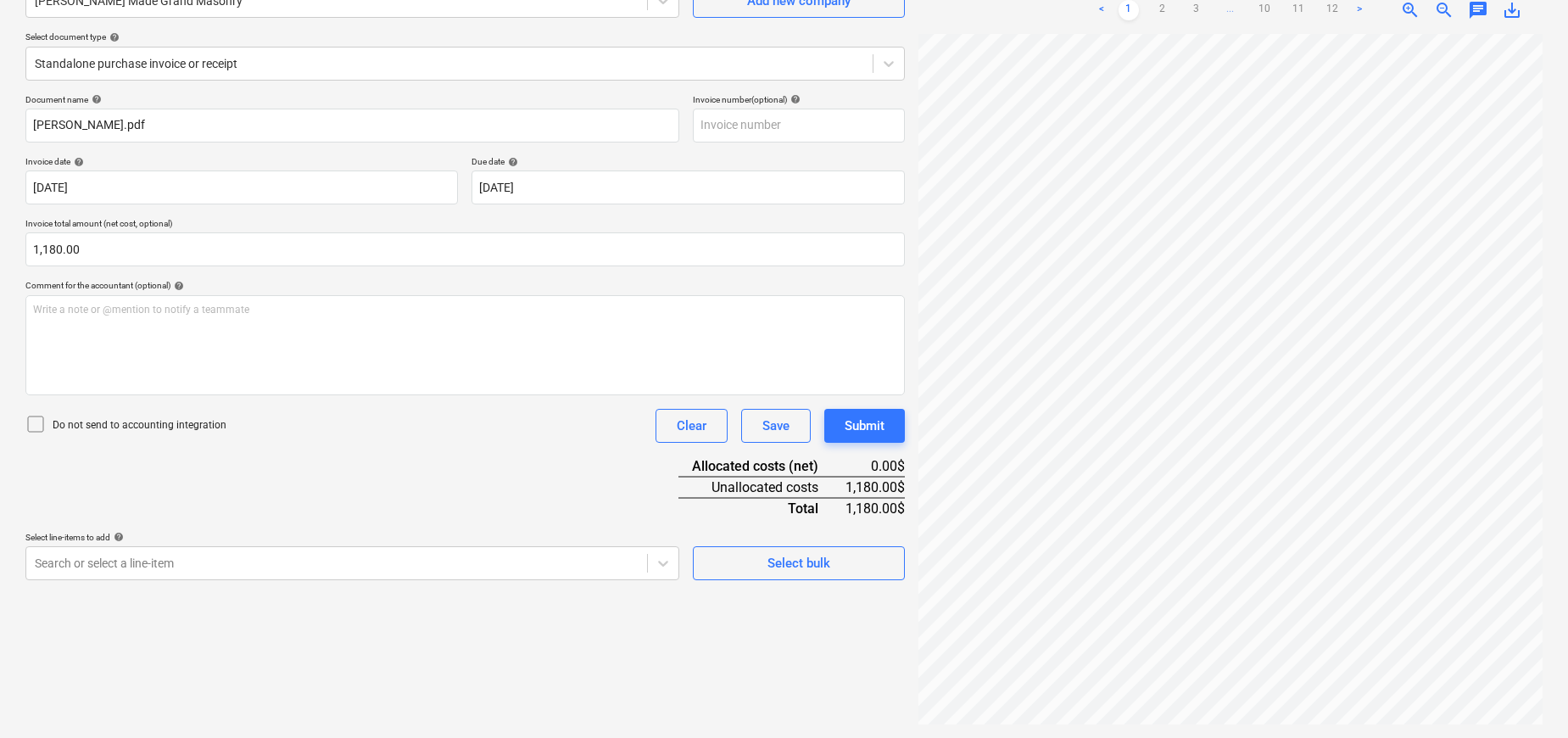
click at [496, 480] on div "Document name help [PERSON_NAME].pdf Invoice number (optional) help Invoice dat…" at bounding box center [466, 337] width 880 height 486
click at [441, 562] on body "Sales Projects Contacts Company Inbox 5 format_size keyboard_arrow_down help se…" at bounding box center [784, 200] width 1568 height 738
click at [240, 333] on div "Write a note or @mention to notify a teammate [PERSON_NAME]" at bounding box center [466, 345] width 880 height 100
click at [294, 483] on div "Document name help [PERSON_NAME].pdf Invoice number (optional) help Invoice dat…" at bounding box center [466, 337] width 880 height 486
click at [271, 550] on body "Sales Projects Contacts Company Inbox 5 format_size keyboard_arrow_down help se…" at bounding box center [784, 200] width 1568 height 738
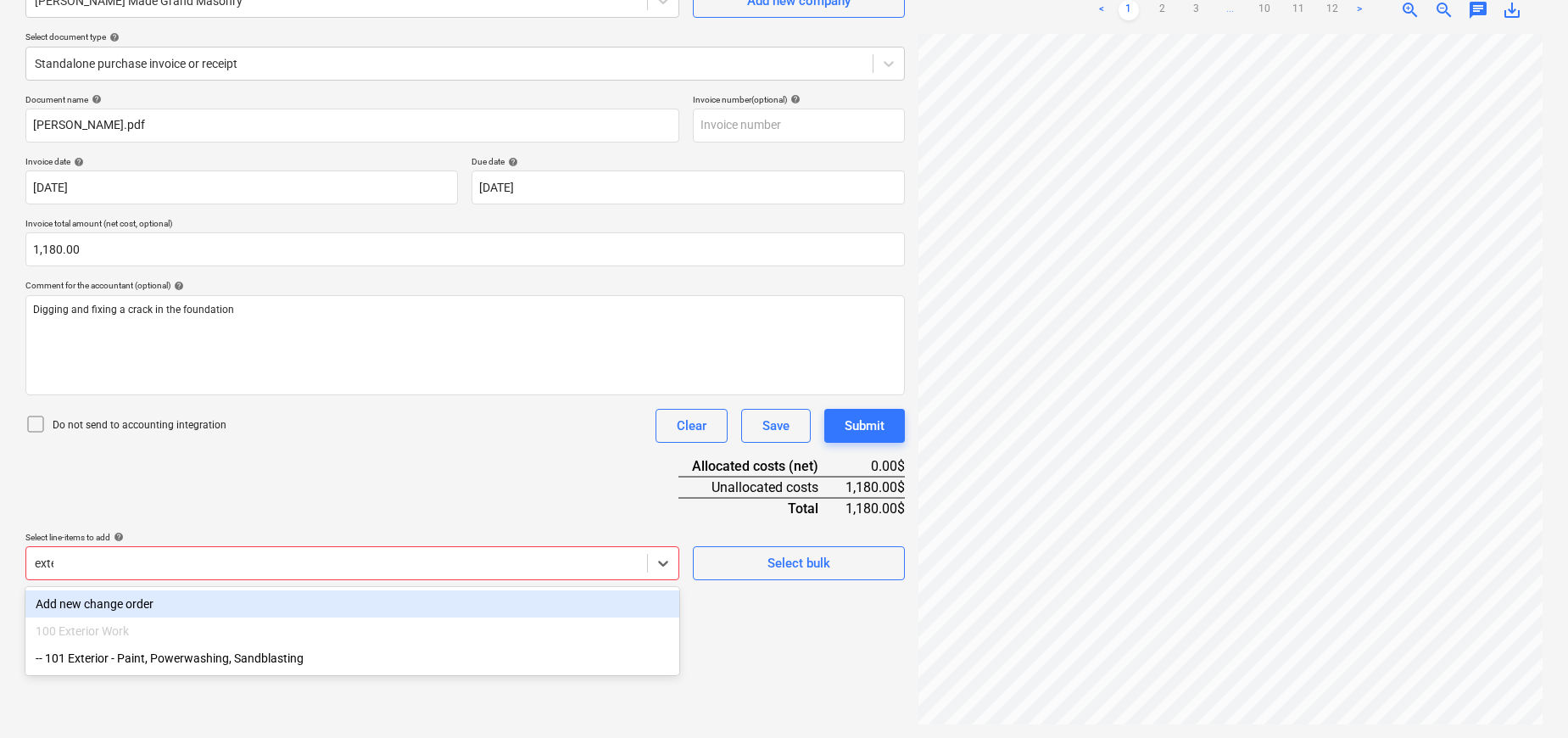
type input "exter"
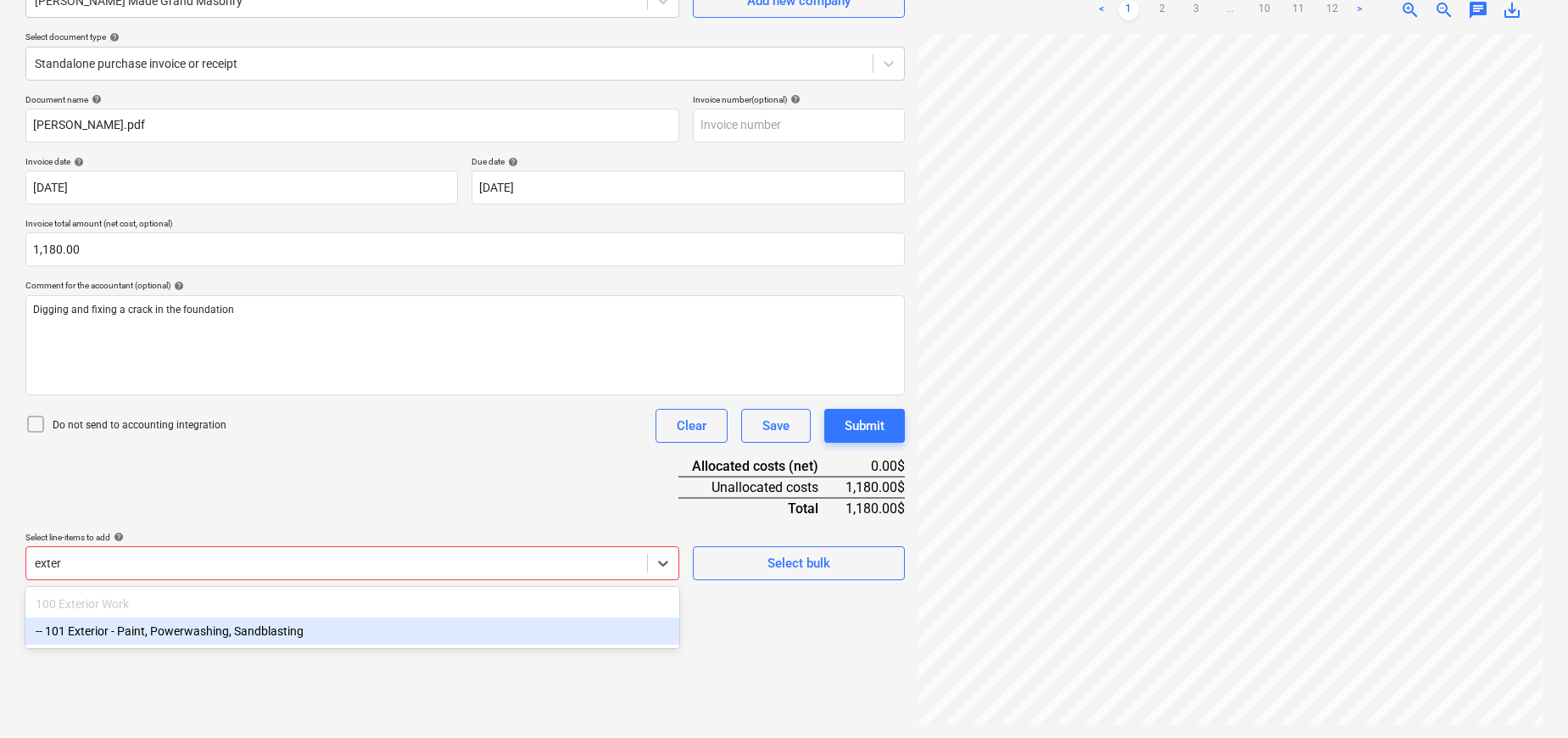
click at [243, 621] on div "-- 101 Exterior - Paint, Powerwashing, Sandblasting" at bounding box center [352, 630] width 653 height 27
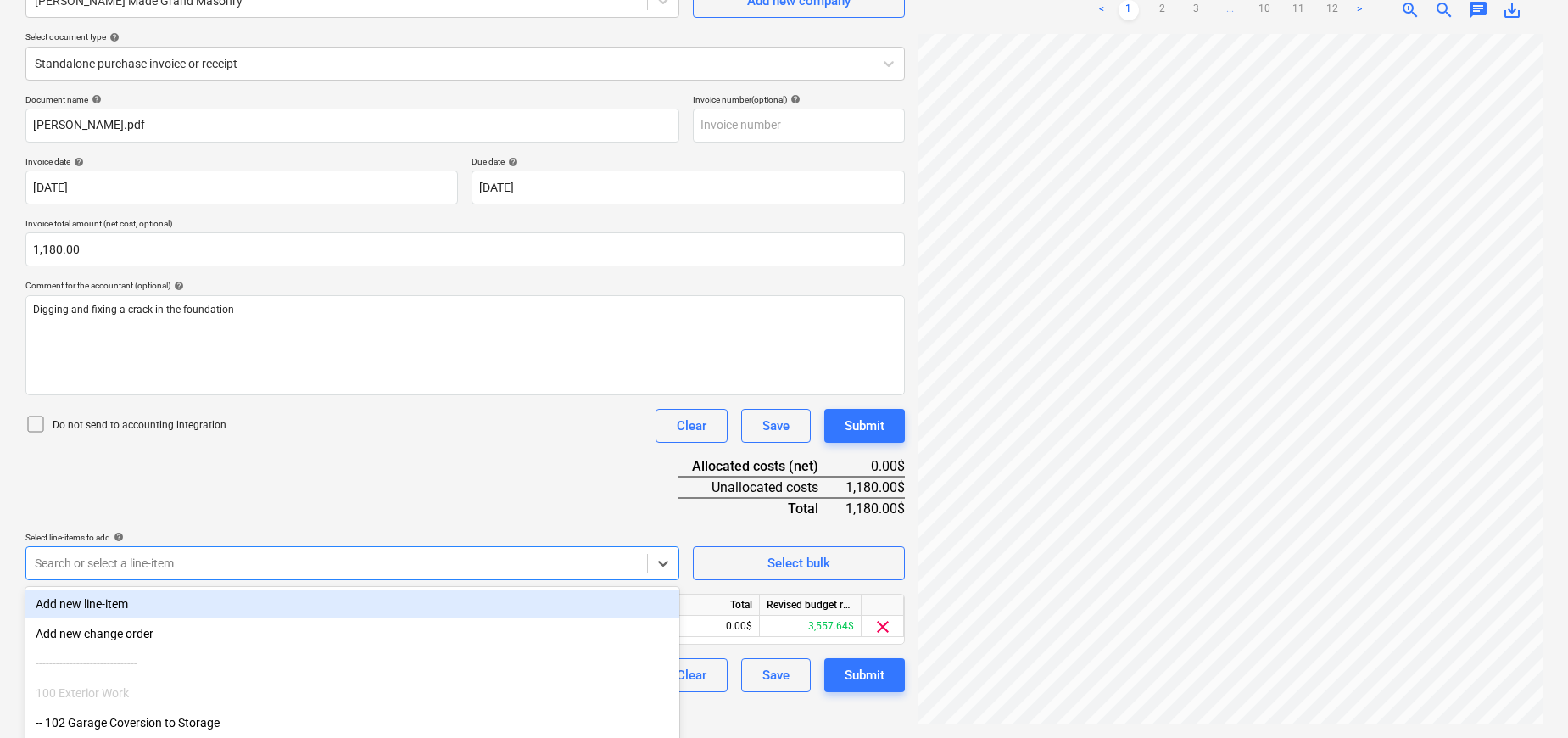
click at [370, 512] on div "Document name help [PERSON_NAME].pdf Invoice number (optional) help Invoice dat…" at bounding box center [466, 393] width 880 height 598
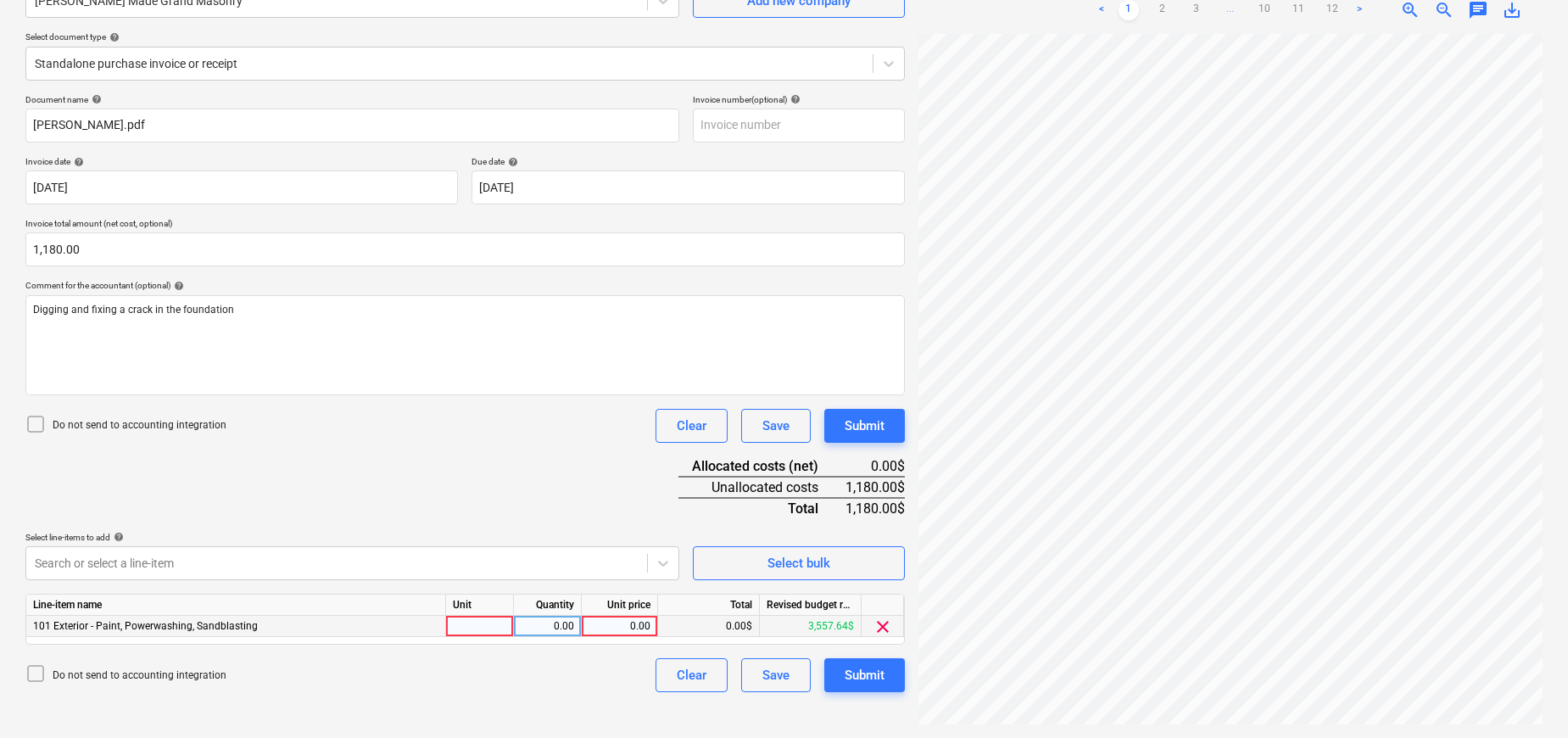
click at [469, 630] on div at bounding box center [480, 626] width 68 height 21
type input "pcs"
type input "1"
type input "1180"
click at [543, 506] on div "Document name help [PERSON_NAME].pdf Invoice number (optional) help Invoice dat…" at bounding box center [466, 393] width 880 height 598
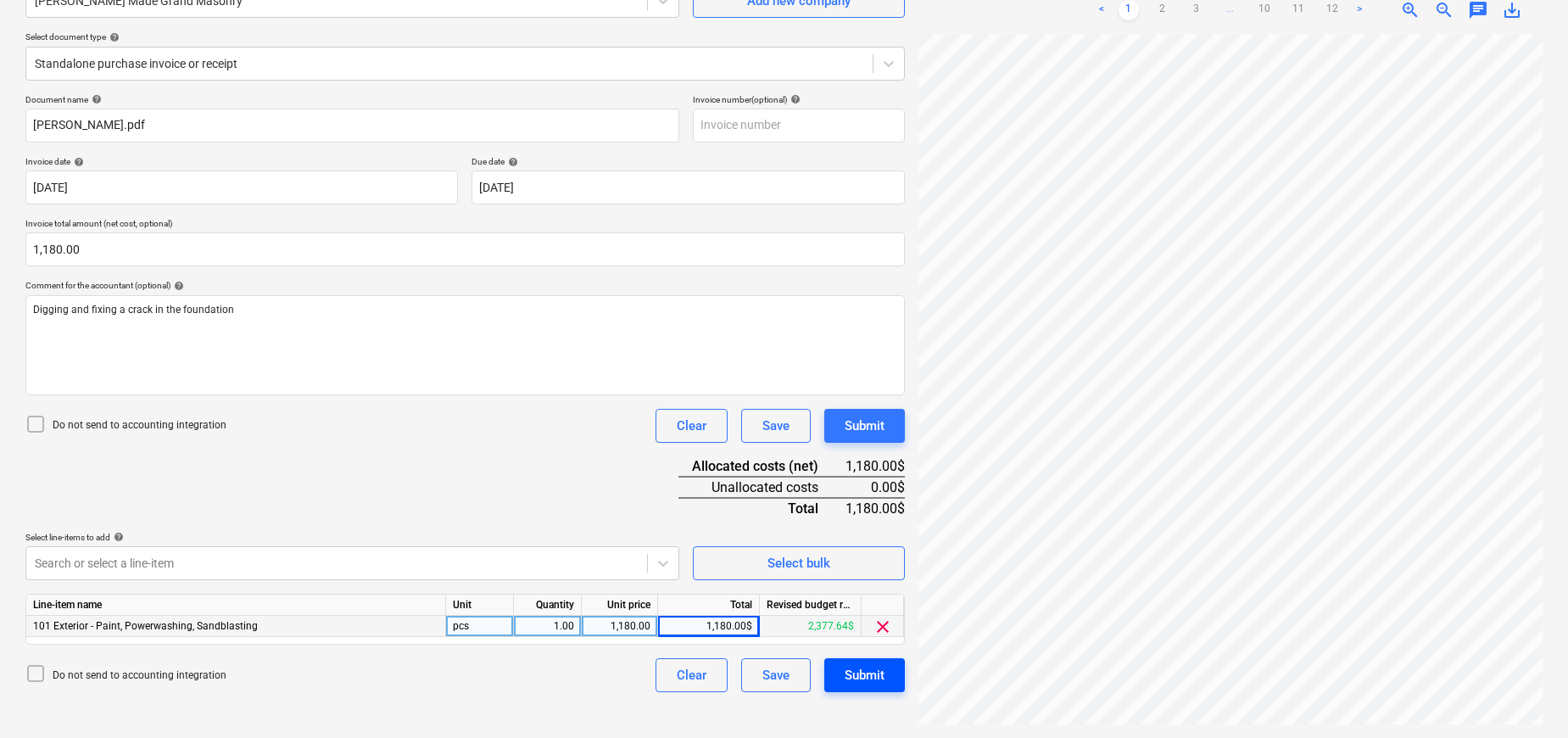
click at [846, 678] on div "Submit" at bounding box center [864, 675] width 40 height 22
